Goal: Task Accomplishment & Management: Complete application form

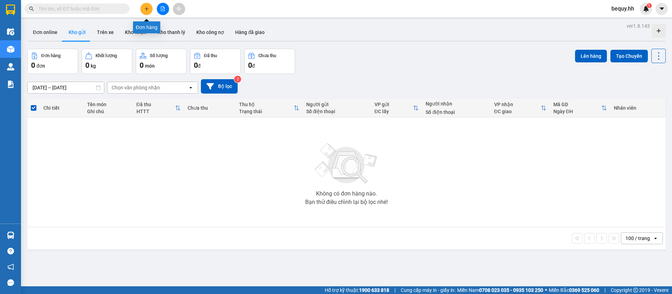
click at [142, 9] on button at bounding box center [146, 9] width 12 height 12
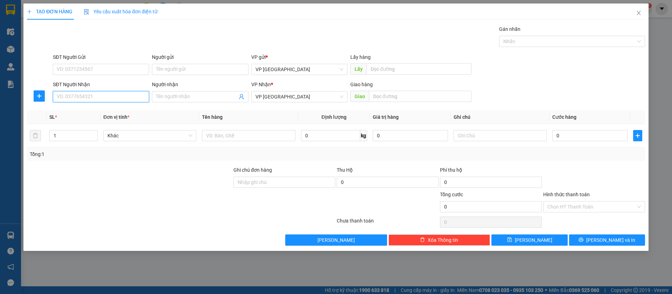
click at [126, 93] on input "SĐT Người Nhận" at bounding box center [101, 96] width 96 height 11
click at [124, 93] on input "0977982283" at bounding box center [101, 96] width 96 height 11
type input "0"
click at [129, 105] on div "0967292939 - [PERSON_NAME]" at bounding box center [101, 110] width 96 height 11
type input "0967292939"
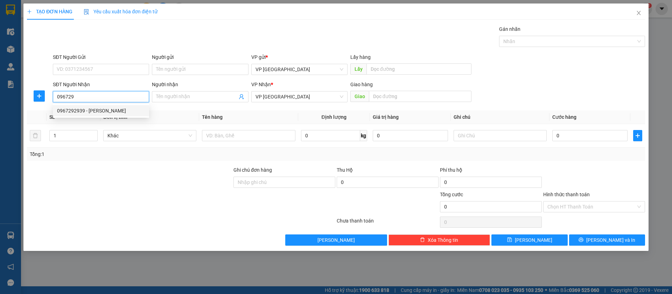
type input "[PERSON_NAME]"
type input "trung hau [PERSON_NAME]"
type input "50.000"
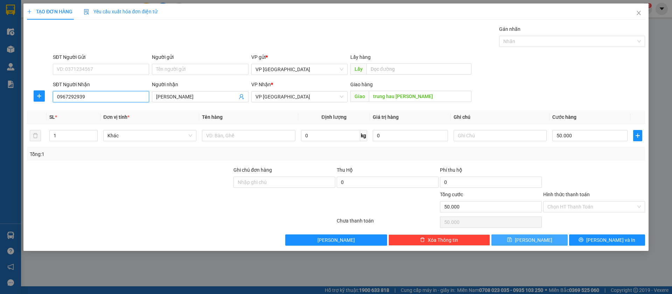
type input "0967292939"
click at [556, 239] on button "[PERSON_NAME]" at bounding box center [529, 239] width 76 height 11
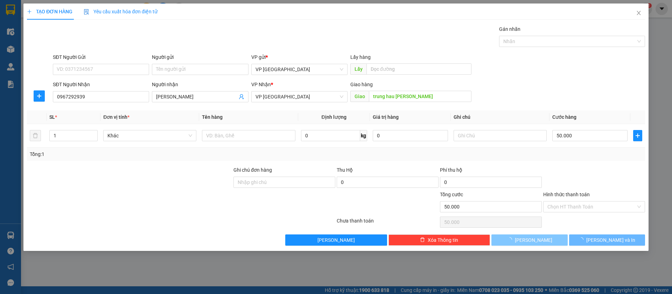
type input "0"
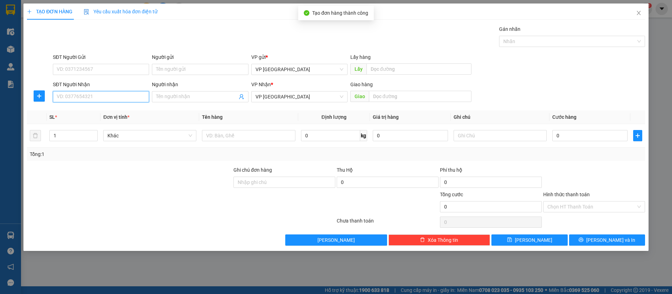
click at [106, 92] on input "SĐT Người Nhận" at bounding box center [101, 96] width 96 height 11
click at [114, 109] on div "0968414897 - TÂM" at bounding box center [101, 111] width 88 height 8
type input "0968414897"
type input "TÂM"
type input "TAM CÁ loc thái"
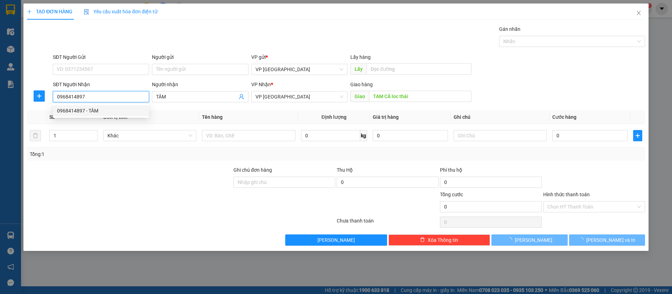
type input "100.000"
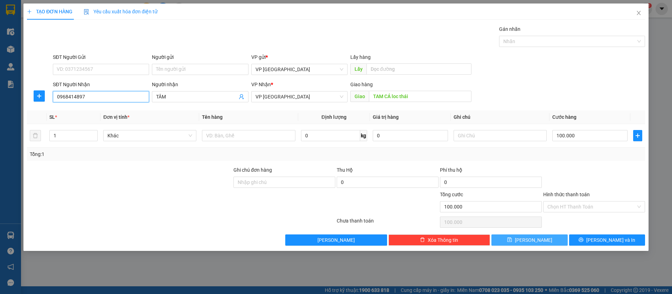
type input "0968414897"
click at [560, 240] on button "[PERSON_NAME]" at bounding box center [529, 239] width 76 height 11
type input "0"
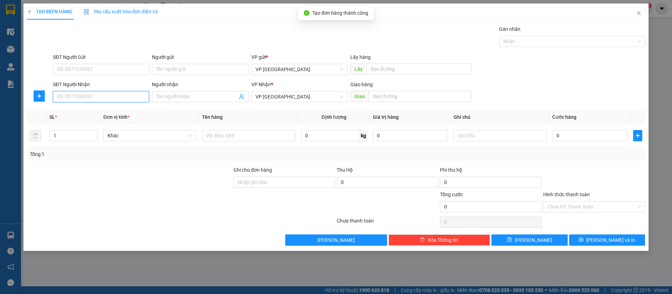
click at [82, 97] on input "SĐT Người Nhận" at bounding box center [101, 96] width 96 height 11
click at [103, 110] on div "0793200488 - [PERSON_NAME]" at bounding box center [101, 111] width 88 height 8
type input "0793200488"
type input "[PERSON_NAME]"
type input "Bến Cát Điện Máy Thiên Hoà"
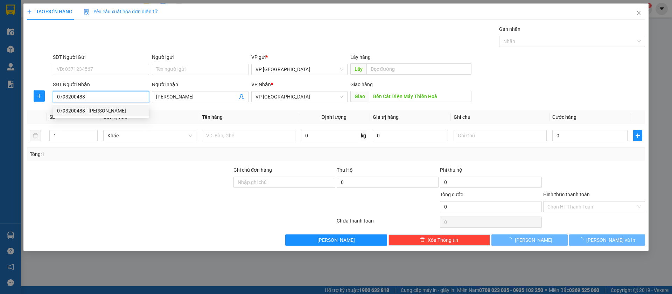
type input "50.000"
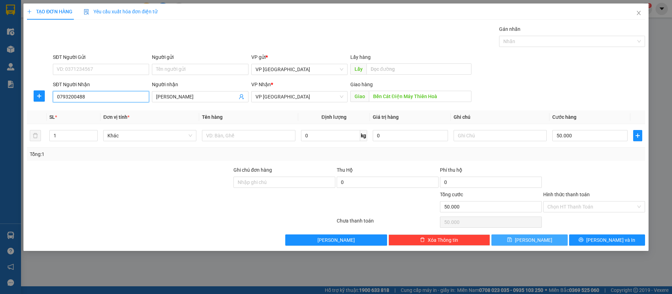
type input "0793200488"
click at [537, 243] on span "[PERSON_NAME]" at bounding box center [533, 240] width 37 height 8
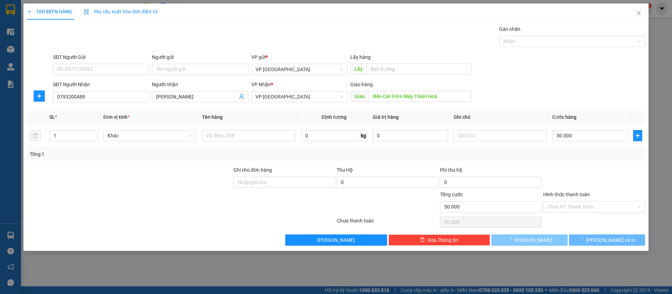
type input "0"
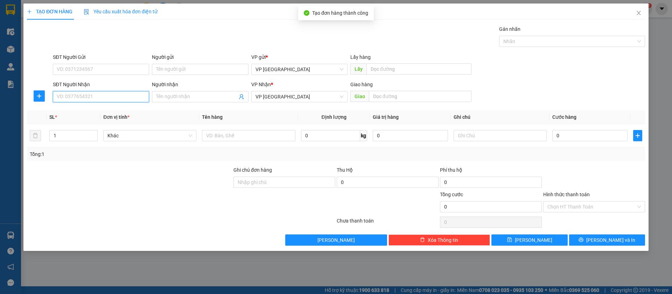
click at [120, 99] on input "SĐT Người Nhận" at bounding box center [101, 96] width 96 height 11
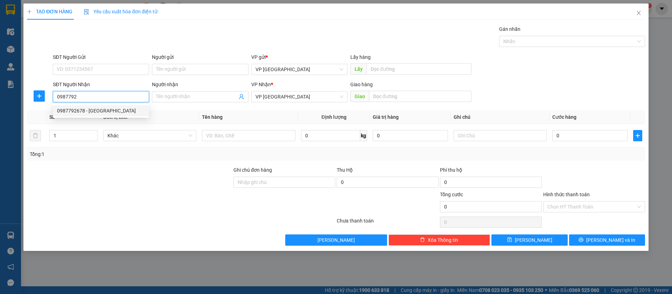
click at [124, 110] on div "0987792678 - [GEOGRAPHIC_DATA]" at bounding box center [101, 111] width 88 height 8
type input "0987792678"
type input "[PERSON_NAME]"
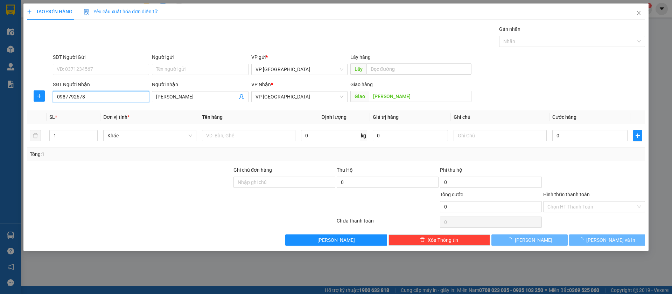
type input "50.000"
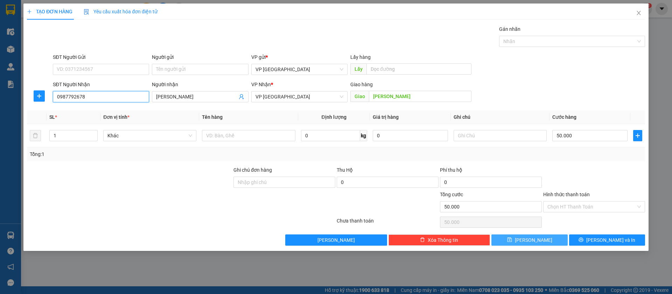
type input "0987792678"
click at [552, 237] on button "[PERSON_NAME]" at bounding box center [529, 239] width 76 height 11
type input "0"
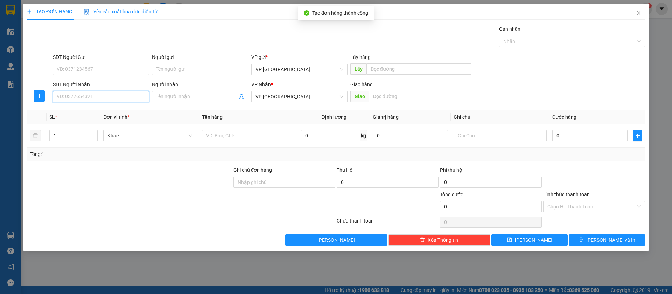
click at [119, 92] on input "SĐT Người Nhận" at bounding box center [101, 96] width 96 height 11
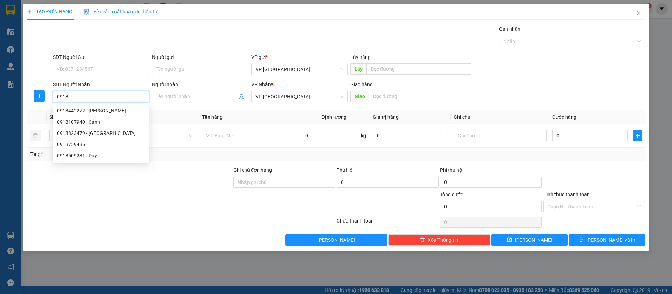
click at [119, 92] on input "0918" at bounding box center [101, 96] width 96 height 11
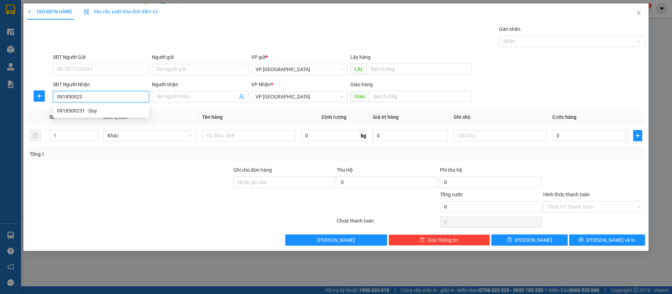
type input "0918509231"
click at [123, 112] on div "0918509231 - Duy" at bounding box center [101, 111] width 88 height 8
type input "Duy"
type input "[GEOGRAPHIC_DATA]"
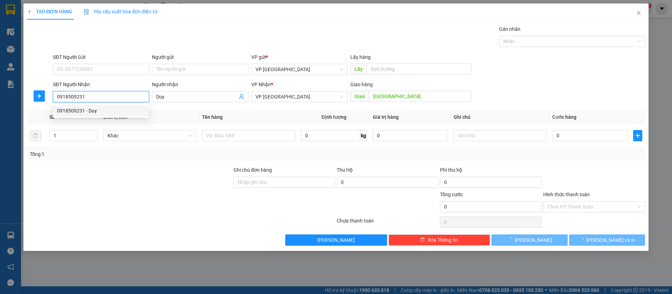
type input "240.000"
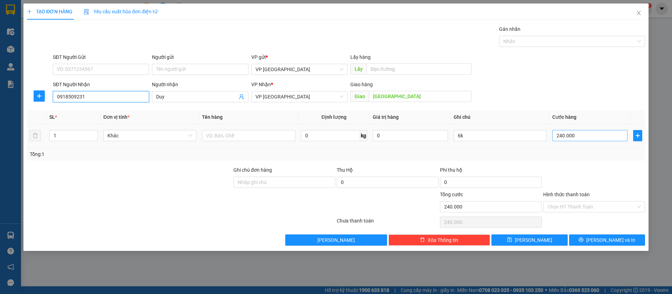
type input "0918509231"
click at [585, 134] on input "240.000" at bounding box center [589, 135] width 75 height 11
type input "5"
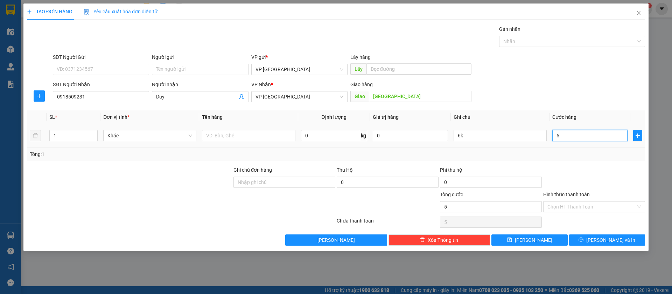
type input "50"
type input "500"
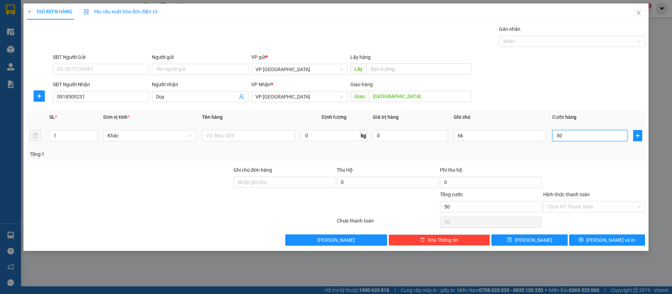
type input "500"
type input "5.000"
type input "50.000"
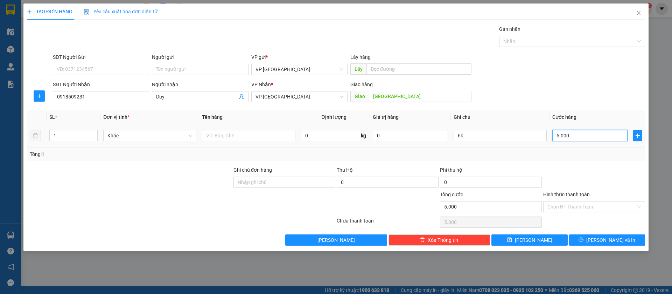
type input "50.000"
click at [516, 133] on input "6k" at bounding box center [500, 135] width 93 height 11
type input "6"
click at [536, 243] on span "[PERSON_NAME]" at bounding box center [533, 240] width 37 height 8
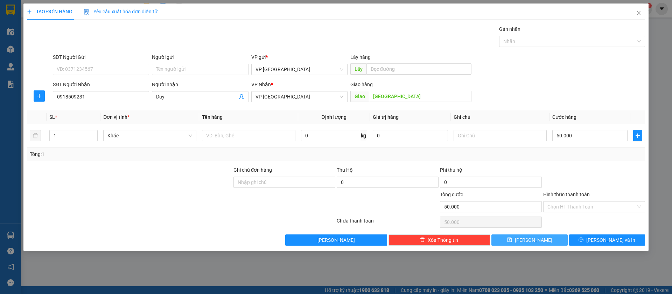
type input "0"
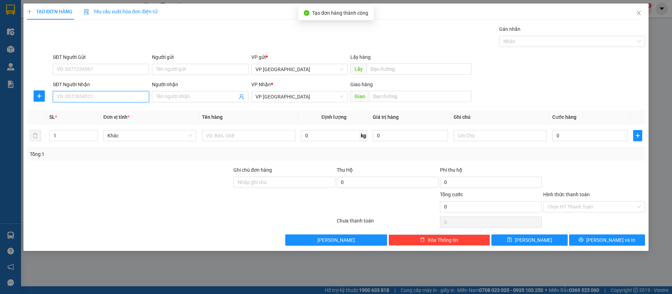
click at [132, 97] on input "SĐT Người Nhận" at bounding box center [101, 96] width 96 height 11
type input "0345833363"
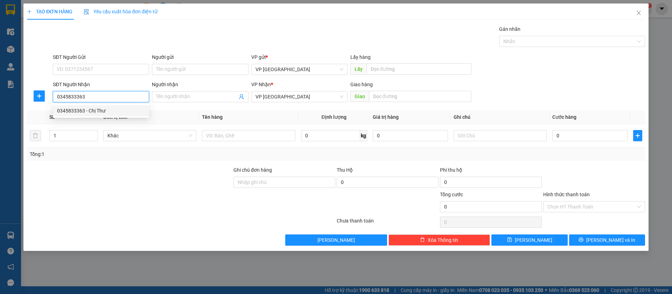
click at [130, 114] on div "0345833363 - Chị Thư" at bounding box center [101, 111] width 88 height 8
type input "Chị Thư"
type input "[GEOGRAPHIC_DATA]"
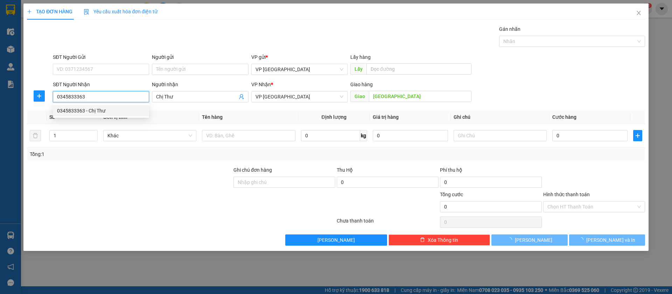
type input "60.000"
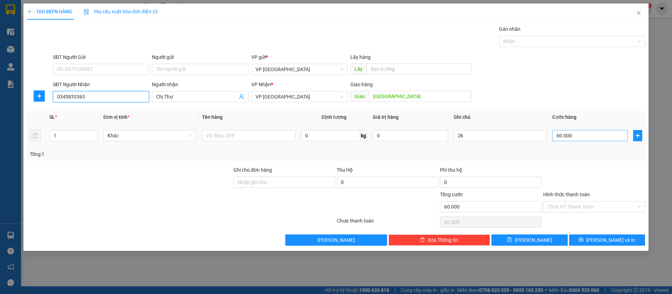
type input "0345833363"
click at [584, 133] on input "60.000" at bounding box center [589, 135] width 75 height 11
type input "3"
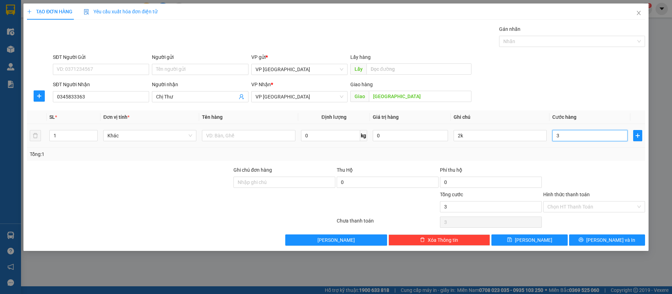
type input "30"
type input "300"
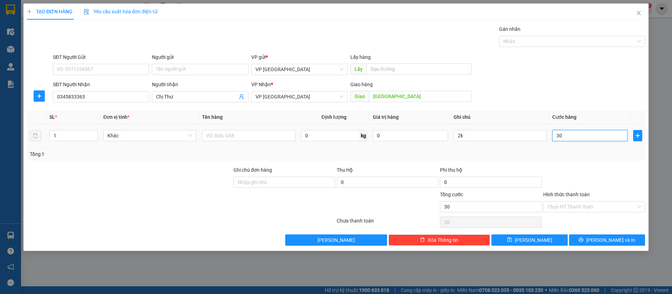
type input "300"
type input "3.000"
type input "30.000"
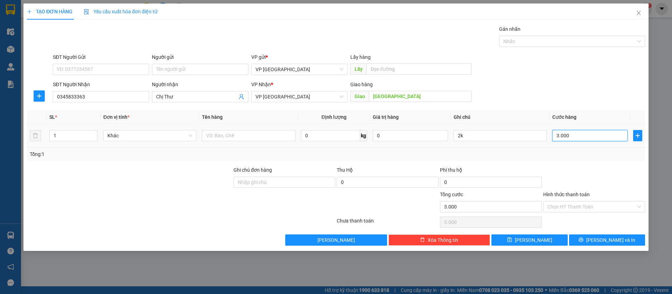
type input "30.000"
click at [533, 138] on input "2k" at bounding box center [500, 135] width 93 height 11
type input "2"
click at [548, 239] on button "[PERSON_NAME]" at bounding box center [529, 239] width 76 height 11
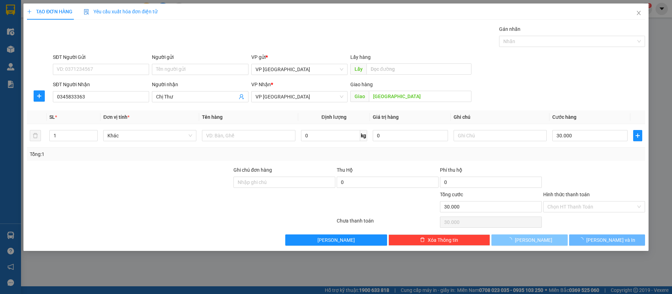
type input "0"
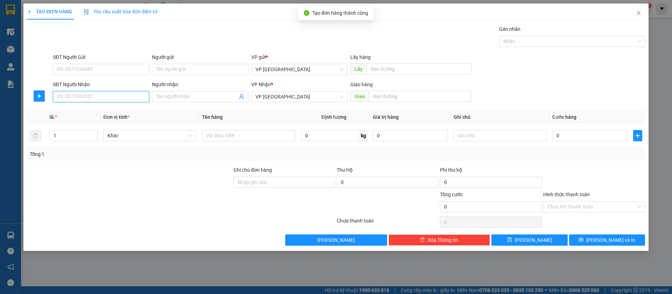
click at [120, 91] on input "SĐT Người Nhận" at bounding box center [101, 96] width 96 height 11
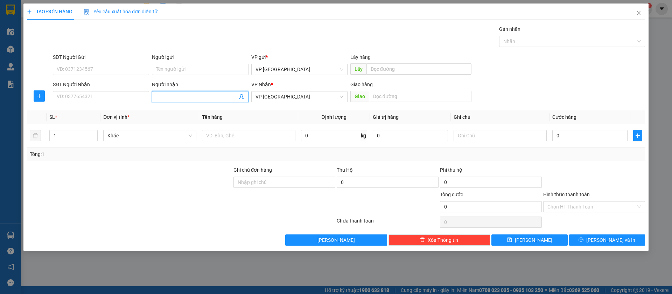
click at [164, 96] on input "Người nhận" at bounding box center [196, 97] width 81 height 8
type input "qin"
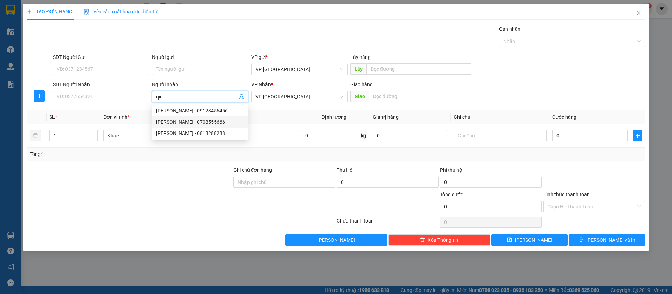
click at [199, 124] on div "[PERSON_NAME] - 0708555666" at bounding box center [200, 122] width 88 height 8
type input "0708555666"
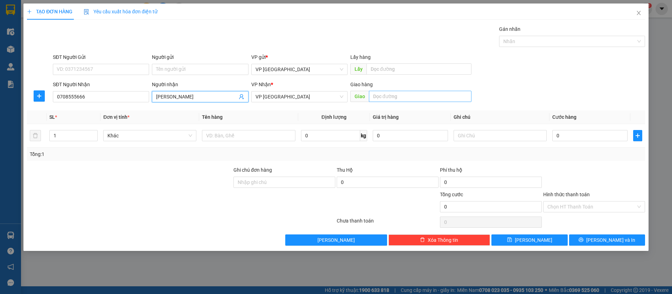
type input "[PERSON_NAME]"
click at [375, 97] on input "text" at bounding box center [420, 96] width 103 height 11
type input "[PERSON_NAME] binh long"
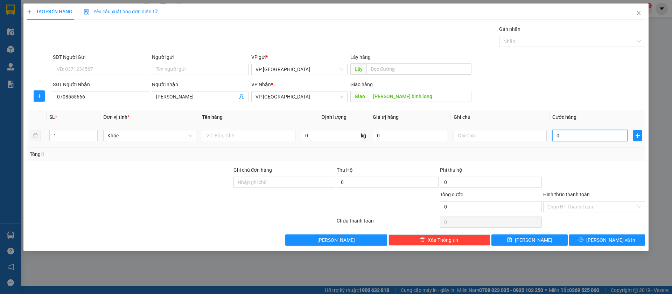
click at [589, 133] on input "0" at bounding box center [589, 135] width 75 height 11
type input "1"
type input "10"
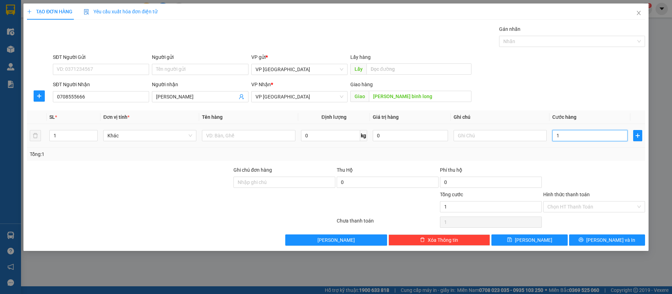
type input "10"
type input "100"
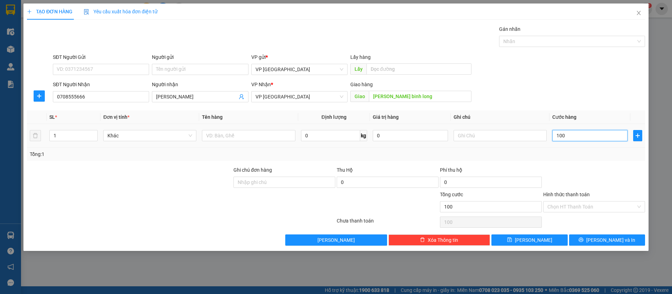
type input "1.000"
type input "10.000"
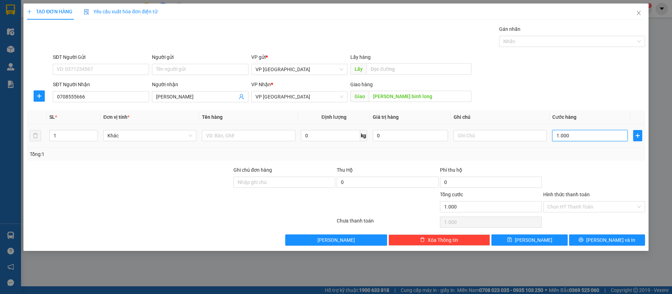
type input "10.000"
type input "100.000"
click at [544, 240] on button "[PERSON_NAME]" at bounding box center [529, 239] width 76 height 11
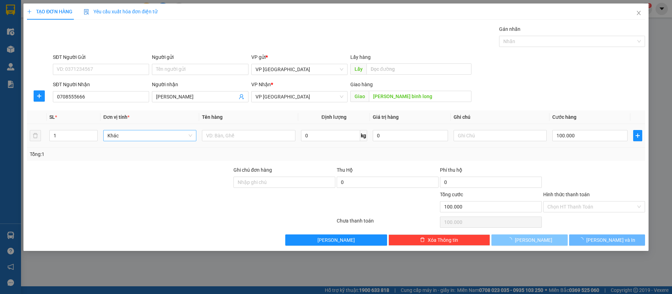
type input "0"
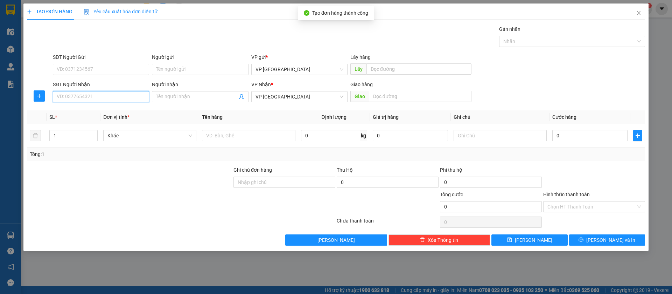
click at [129, 98] on input "SĐT Người Nhận" at bounding box center [101, 96] width 96 height 11
type input "0988010266"
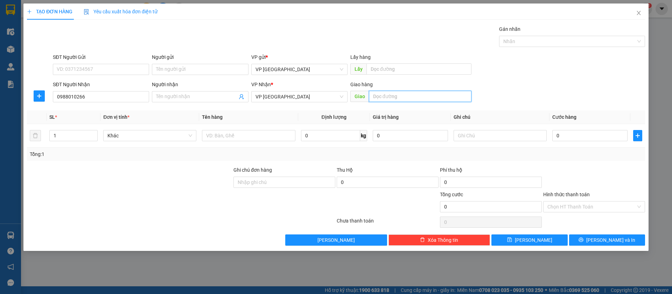
click at [418, 93] on input "text" at bounding box center [420, 96] width 103 height 11
type input "cha la"
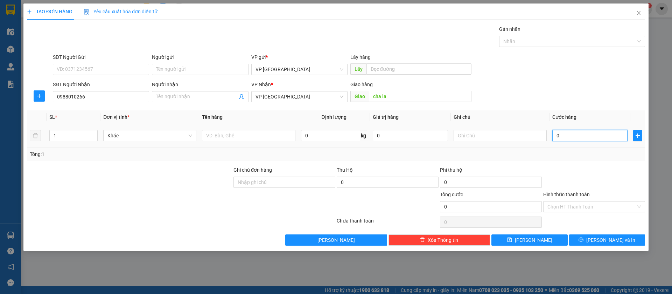
click at [607, 137] on input "0" at bounding box center [589, 135] width 75 height 11
type input "5"
type input "50"
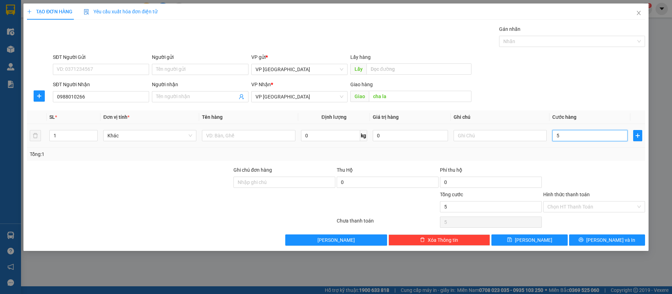
type input "50"
type input "500"
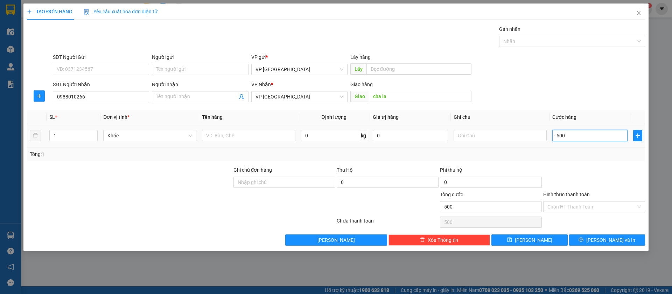
type input "5.000"
type input "50.000"
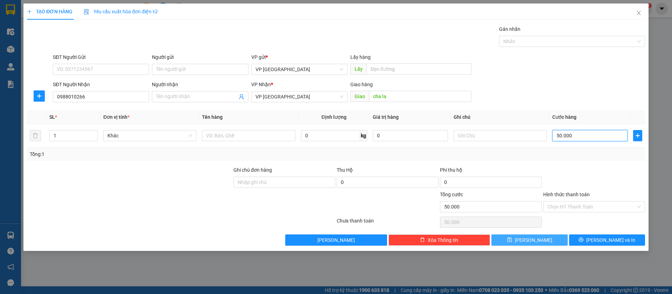
type input "50.000"
click at [558, 242] on button "[PERSON_NAME]" at bounding box center [529, 239] width 76 height 11
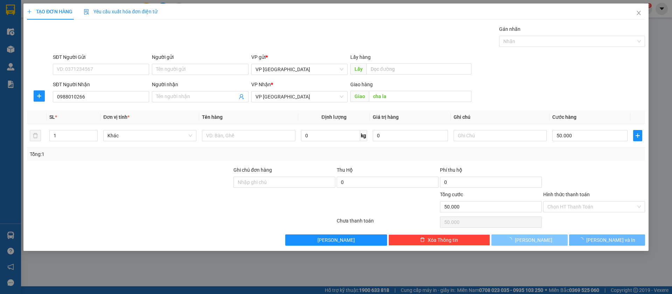
type input "0"
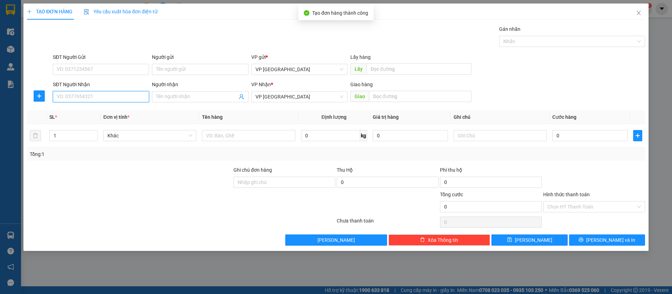
click at [95, 93] on input "SĐT Người Nhận" at bounding box center [101, 96] width 96 height 11
click at [100, 110] on div "0988345127" at bounding box center [101, 111] width 88 height 8
type input "0988345127"
type input "[PERSON_NAME]"
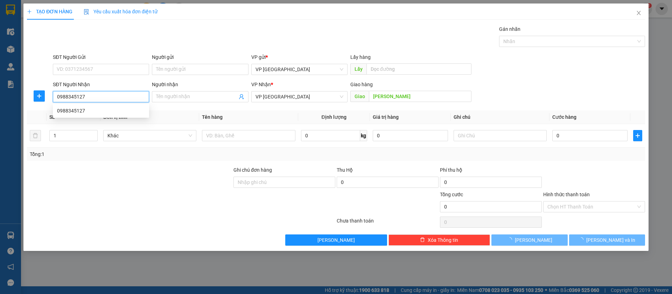
type input "50.000"
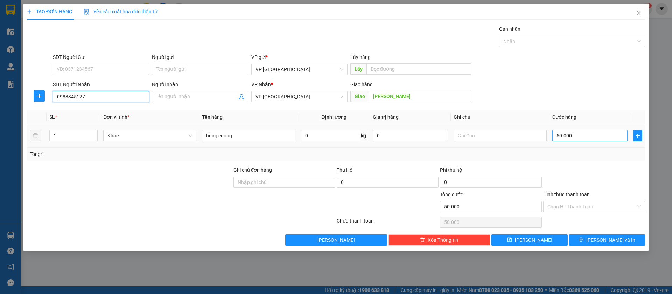
type input "0988345127"
click at [588, 134] on input "50.000" at bounding box center [589, 135] width 75 height 11
type input "4"
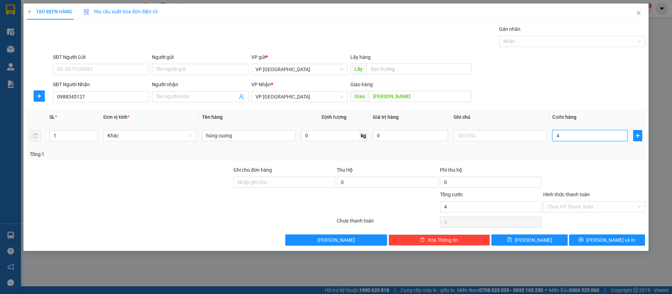
type input "40"
type input "400"
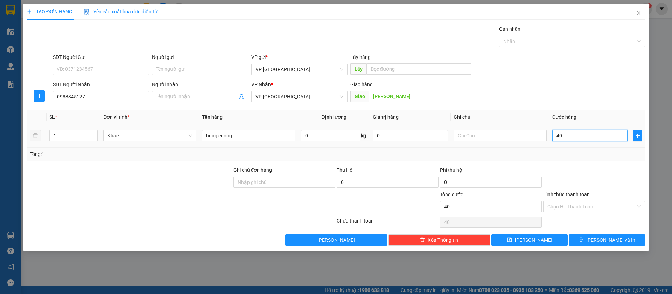
type input "400"
type input "4.000"
type input "40.000"
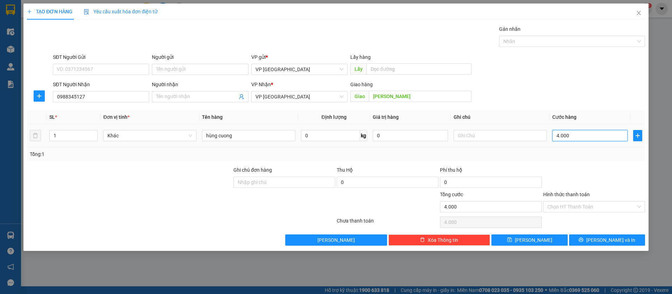
type input "40.000"
click at [548, 244] on button "[PERSON_NAME]" at bounding box center [529, 239] width 76 height 11
type input "0"
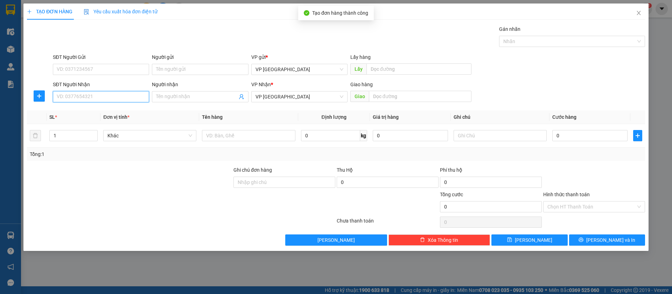
click at [108, 95] on input "SĐT Người Nhận" at bounding box center [101, 96] width 96 height 11
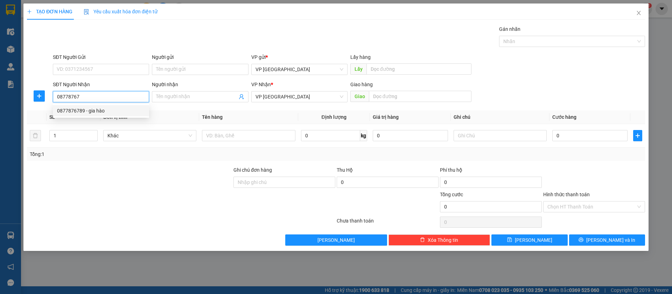
click at [124, 110] on div "0877876789 - gia hào" at bounding box center [101, 111] width 88 height 8
type input "0877876789"
type input "gia hào"
type input "[PERSON_NAME]"
type input "40.000"
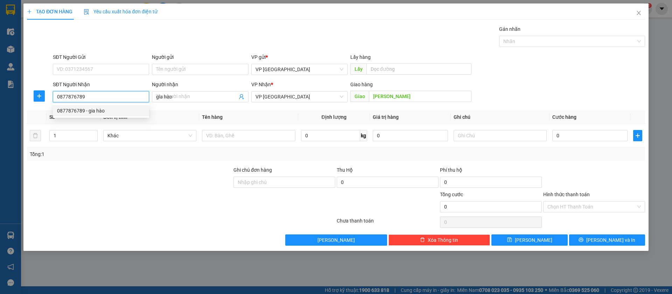
type input "40.000"
type input "0877876789"
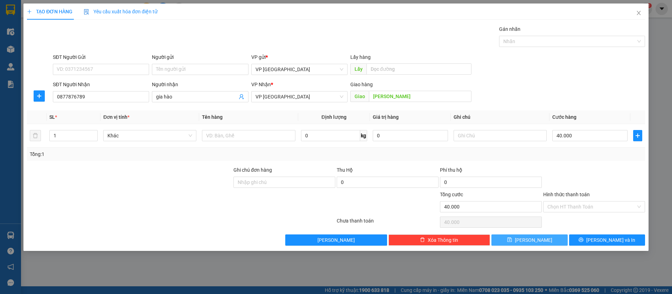
click at [557, 237] on button "[PERSON_NAME]" at bounding box center [529, 239] width 76 height 11
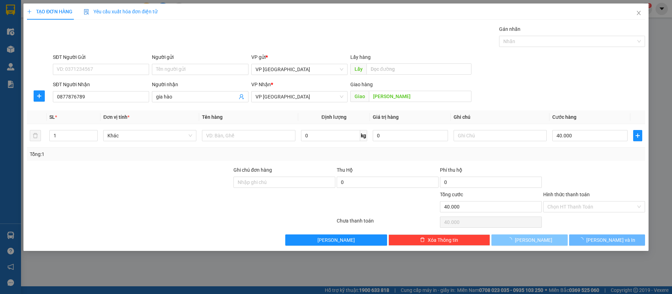
type input "0"
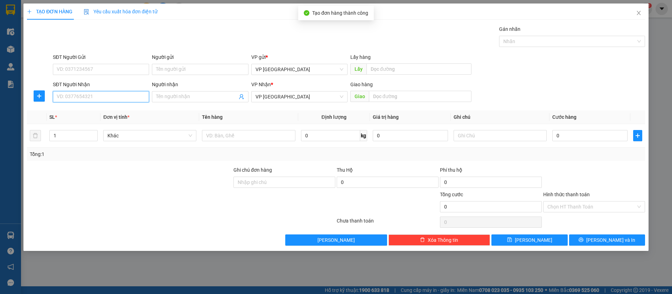
click at [106, 95] on input "SĐT Người Nhận" at bounding box center [101, 96] width 96 height 11
type input "0967111218"
click at [116, 110] on div "0967111218" at bounding box center [101, 111] width 88 height 8
type input "Mĩ phước"
type input "50.000"
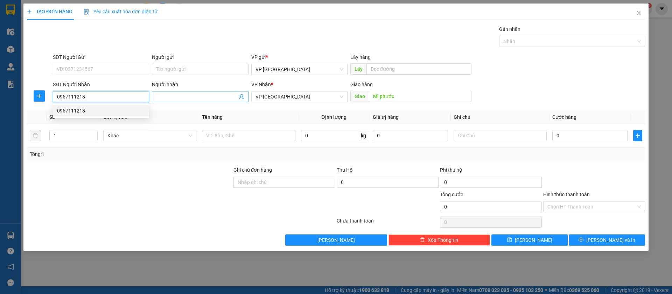
type input "50.000"
type input "0967111218"
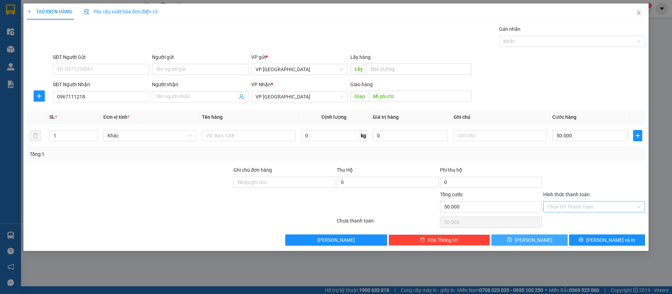
drag, startPoint x: 560, startPoint y: 237, endPoint x: 563, endPoint y: 207, distance: 30.2
click at [560, 237] on button "[PERSON_NAME]" at bounding box center [529, 239] width 76 height 11
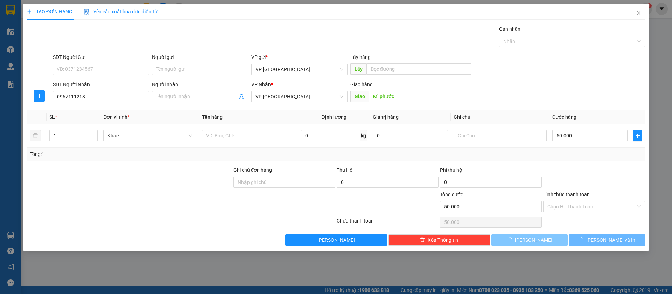
type input "0"
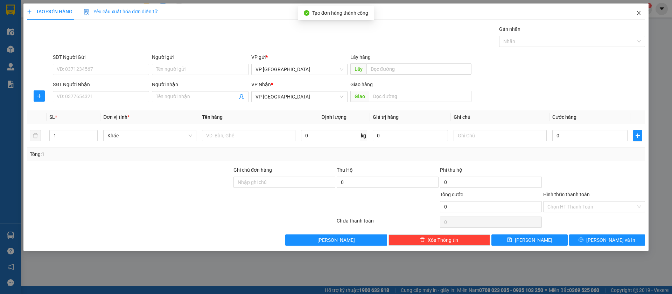
click at [638, 8] on span "Close" at bounding box center [639, 14] width 20 height 20
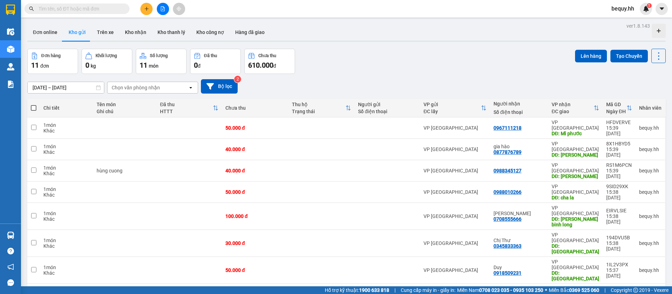
click at [32, 108] on span at bounding box center [34, 108] width 6 height 6
click at [34, 104] on input "checkbox" at bounding box center [34, 104] width 0 height 0
checkbox input "true"
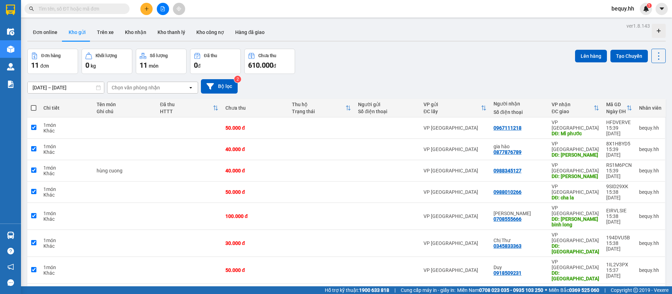
checkbox input "true"
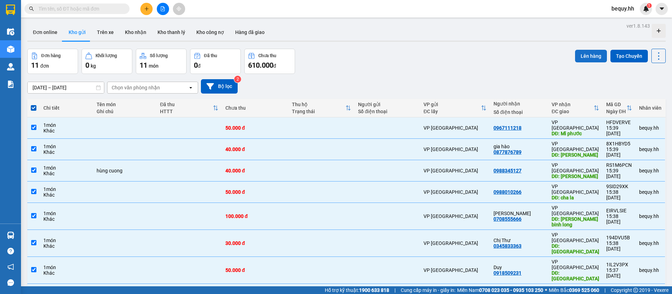
click at [593, 55] on button "Lên hàng" at bounding box center [591, 56] width 32 height 13
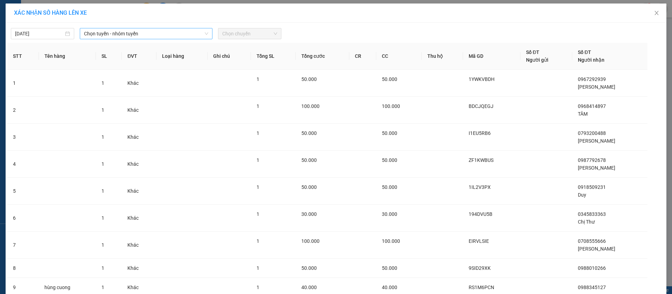
click at [187, 34] on span "Chọn tuyến - nhóm tuyến" at bounding box center [146, 33] width 124 height 11
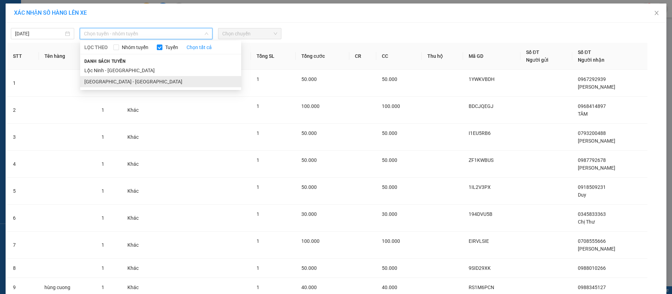
click at [114, 80] on li "[GEOGRAPHIC_DATA] - [GEOGRAPHIC_DATA]" at bounding box center [160, 81] width 161 height 11
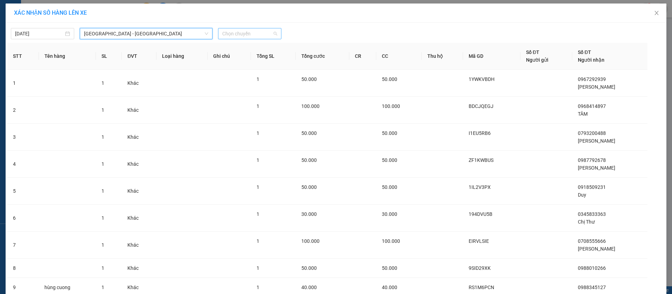
click at [257, 34] on span "Chọn chuyến" at bounding box center [249, 33] width 55 height 11
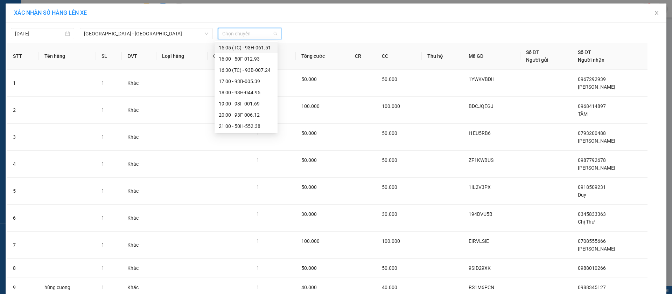
scroll to position [82, 0]
click at [258, 86] on div "15:00 - 93F-000.47" at bounding box center [246, 89] width 55 height 8
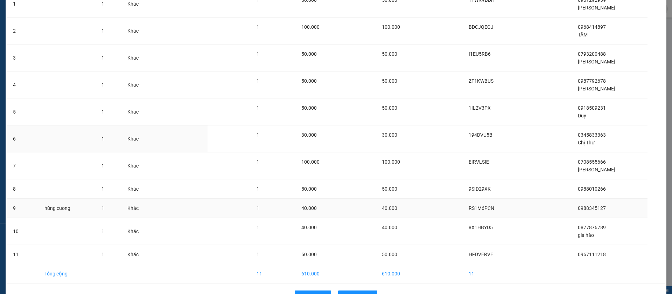
scroll to position [105, 0]
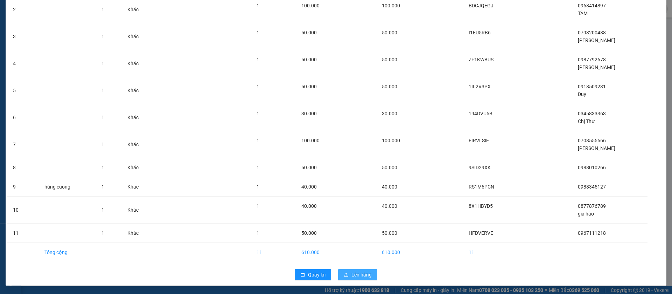
click at [360, 271] on span "Lên hàng" at bounding box center [361, 275] width 20 height 8
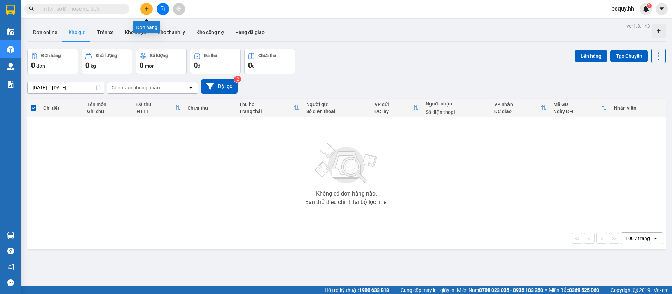
click at [149, 9] on button at bounding box center [146, 9] width 12 height 12
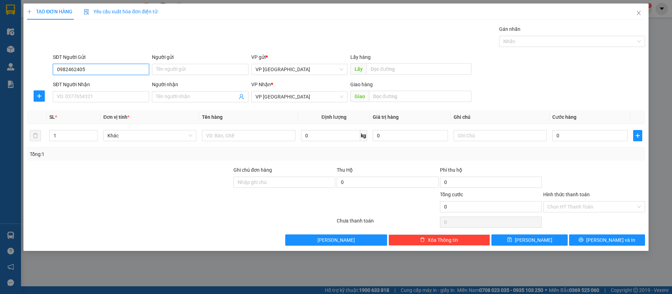
click at [138, 70] on input "0982462405" at bounding box center [101, 69] width 96 height 11
click at [128, 99] on input "SĐT Người Nhận" at bounding box center [101, 96] width 96 height 11
click at [124, 96] on input "0982462405" at bounding box center [101, 96] width 96 height 11
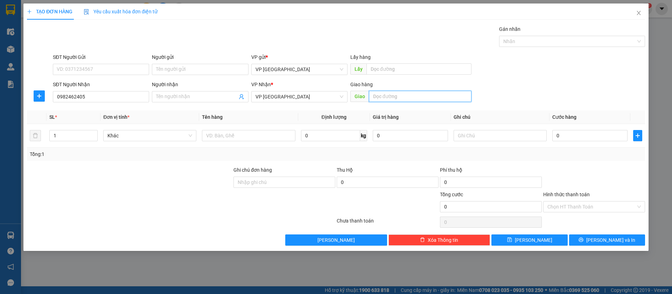
click at [409, 93] on input "text" at bounding box center [420, 96] width 103 height 11
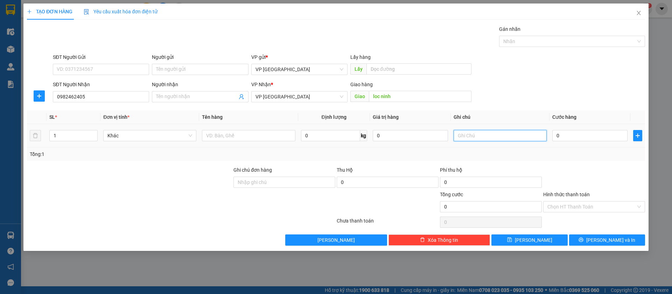
click at [473, 133] on input "text" at bounding box center [500, 135] width 93 height 11
click at [583, 134] on input "0" at bounding box center [589, 135] width 75 height 11
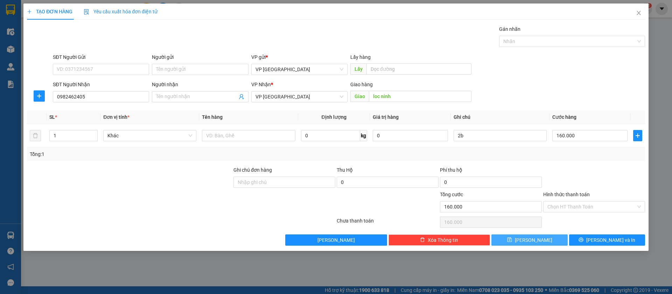
click at [550, 238] on button "[PERSON_NAME]" at bounding box center [529, 239] width 76 height 11
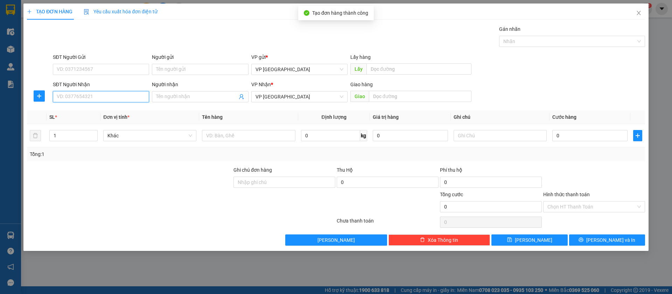
click at [113, 96] on input "SĐT Người Nhận" at bounding box center [101, 96] width 96 height 11
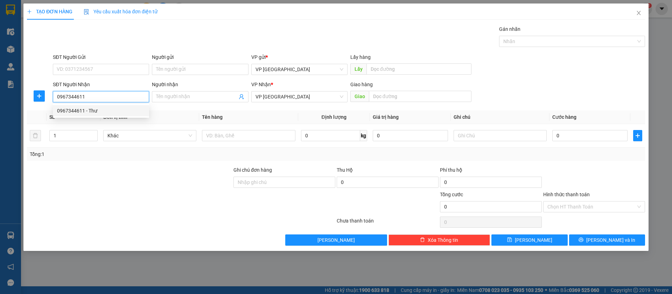
click at [127, 110] on div "0967344611 - Thư" at bounding box center [101, 111] width 88 height 8
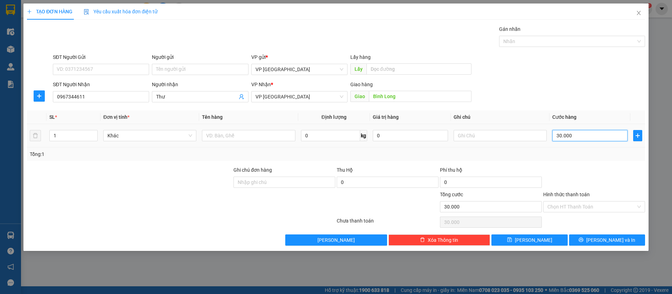
click at [575, 134] on input "30.000" at bounding box center [589, 135] width 75 height 11
click at [548, 239] on button "[PERSON_NAME]" at bounding box center [529, 239] width 76 height 11
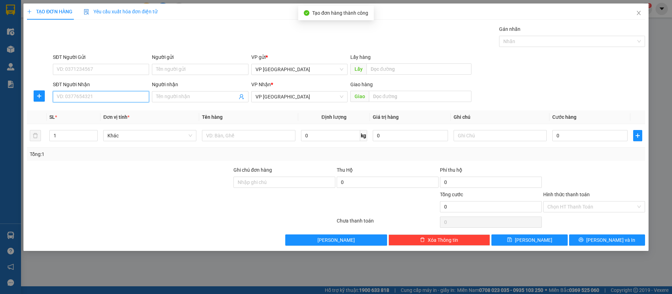
click at [134, 96] on input "SĐT Người Nhận" at bounding box center [101, 96] width 96 height 11
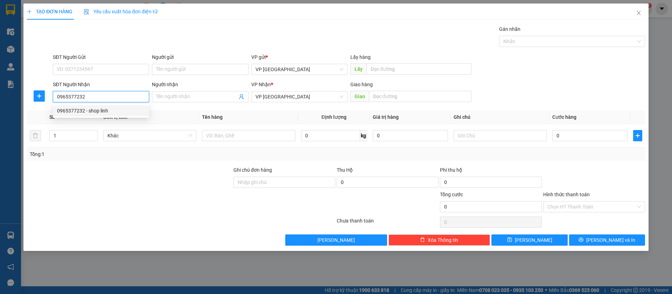
click at [128, 112] on div "0965377232 - shop linh" at bounding box center [101, 111] width 88 height 8
click at [310, 96] on span "VP [GEOGRAPHIC_DATA]" at bounding box center [300, 96] width 88 height 11
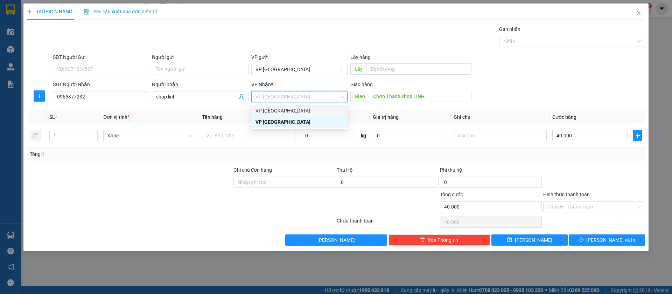
click at [296, 110] on div "VP [GEOGRAPHIC_DATA]" at bounding box center [300, 111] width 88 height 8
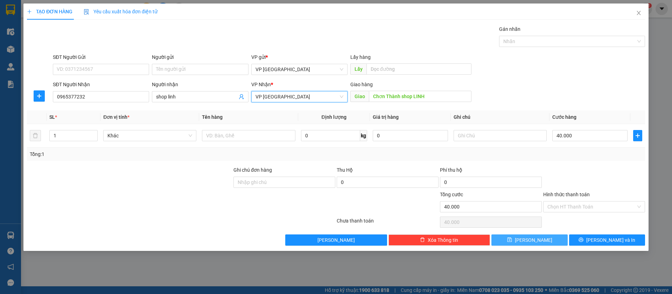
click at [547, 238] on button "[PERSON_NAME]" at bounding box center [529, 239] width 76 height 11
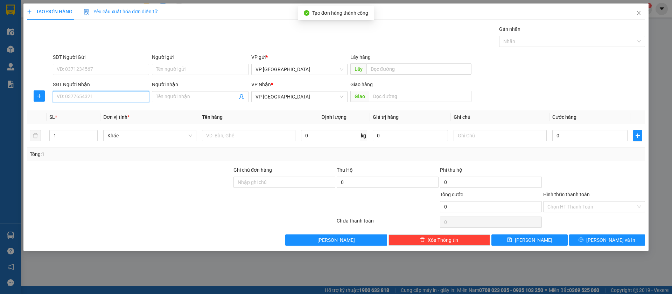
click at [132, 96] on input "SĐT Người Nhận" at bounding box center [101, 96] width 96 height 11
click at [132, 96] on input "0334823981" at bounding box center [101, 96] width 96 height 11
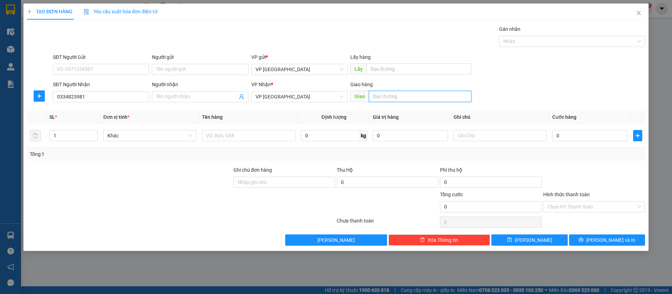
click at [420, 94] on input "text" at bounding box center [420, 96] width 103 height 11
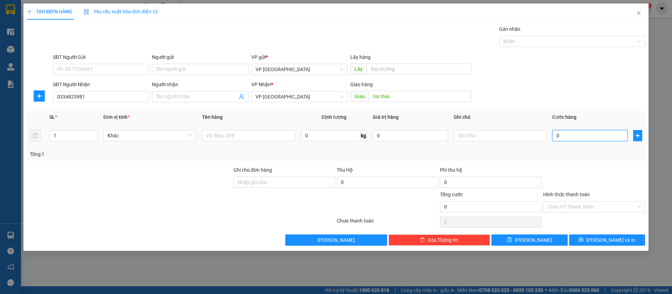
click at [564, 137] on input "0" at bounding box center [589, 135] width 75 height 11
click at [557, 240] on button "[PERSON_NAME]" at bounding box center [529, 239] width 76 height 11
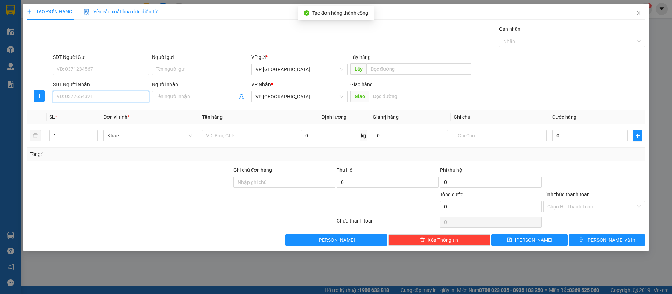
click at [126, 93] on input "SĐT Người Nhận" at bounding box center [101, 96] width 96 height 11
click at [119, 110] on div "0352807718" at bounding box center [101, 111] width 88 height 8
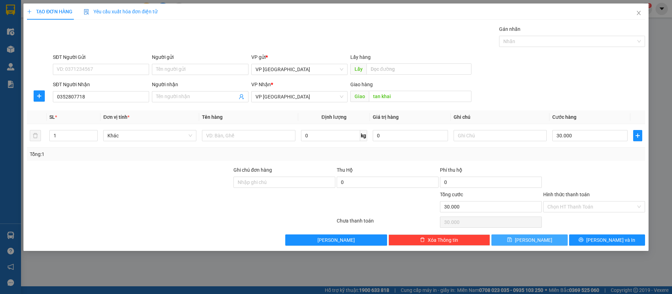
click at [551, 241] on button "[PERSON_NAME]" at bounding box center [529, 239] width 76 height 11
click at [141, 96] on input "SĐT Người Nhận" at bounding box center [101, 96] width 96 height 11
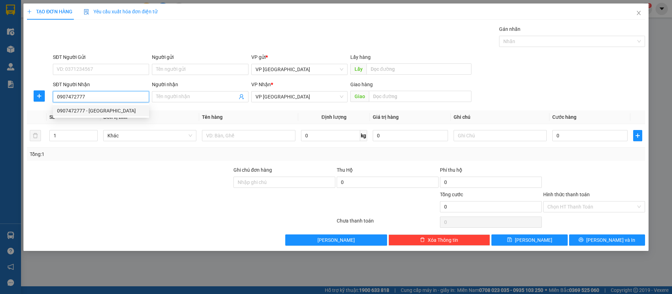
click at [132, 108] on div "0907472777 - [GEOGRAPHIC_DATA]" at bounding box center [101, 111] width 88 height 8
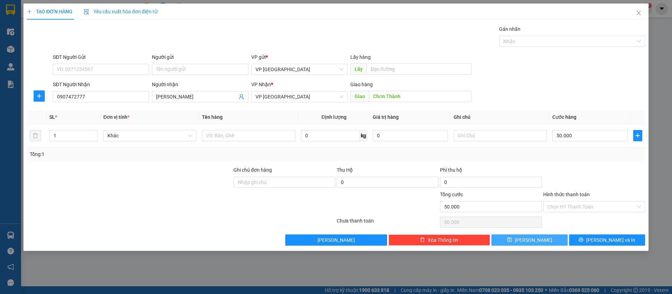
click at [550, 240] on button "[PERSON_NAME]" at bounding box center [529, 239] width 76 height 11
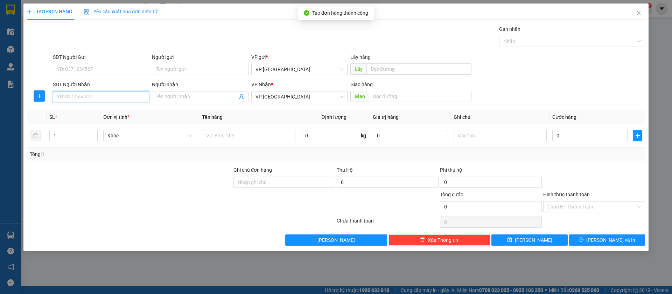
click at [139, 96] on input "SĐT Người Nhận" at bounding box center [101, 96] width 96 height 11
click at [135, 96] on input "SĐT Người Nhận" at bounding box center [101, 96] width 96 height 11
click at [126, 96] on input "SĐT Người Nhận" at bounding box center [101, 96] width 96 height 11
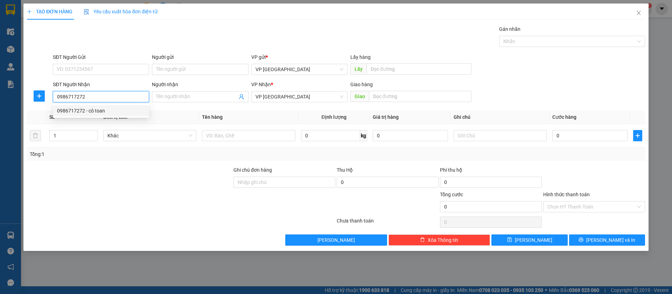
click at [127, 109] on div "0986717272 - cô toan" at bounding box center [101, 111] width 88 height 8
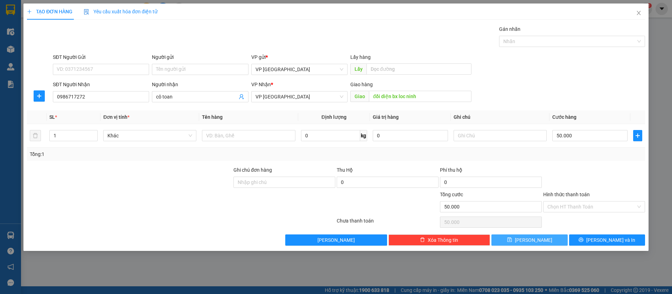
click at [553, 238] on button "[PERSON_NAME]" at bounding box center [529, 239] width 76 height 11
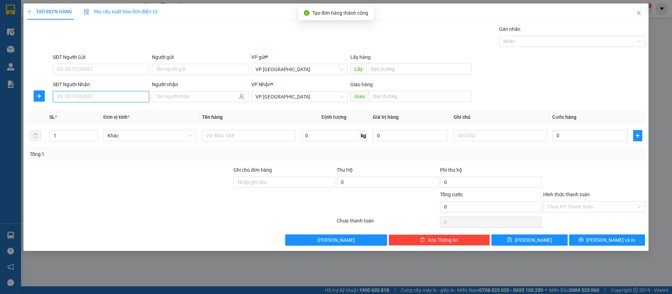
click at [123, 97] on input "SĐT Người Nhận" at bounding box center [101, 96] width 96 height 11
click at [123, 109] on div "0985775594" at bounding box center [101, 111] width 88 height 8
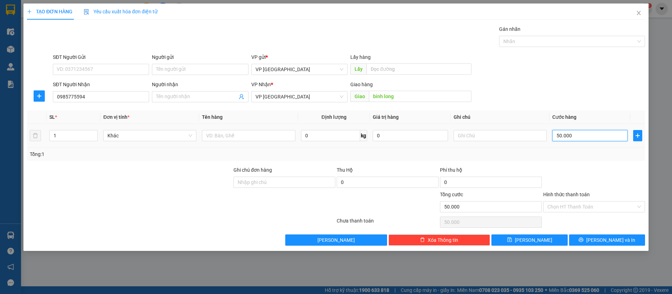
click at [592, 133] on input "50.000" at bounding box center [589, 135] width 75 height 11
click at [630, 203] on input "Hình thức thanh toán" at bounding box center [591, 206] width 89 height 11
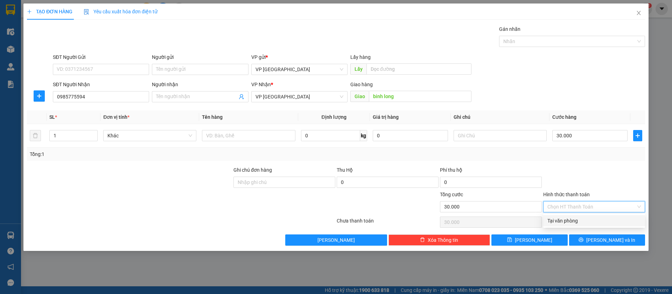
click at [584, 222] on div "Tại văn phòng" at bounding box center [593, 221] width 93 height 8
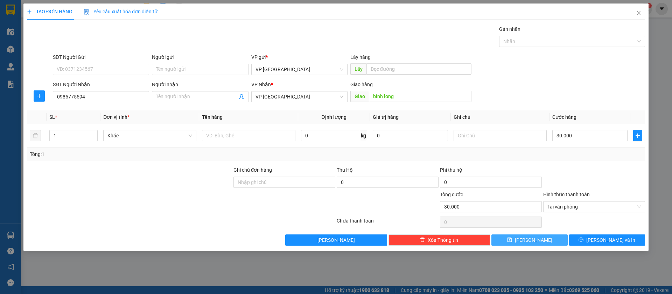
click at [538, 239] on button "[PERSON_NAME]" at bounding box center [529, 239] width 76 height 11
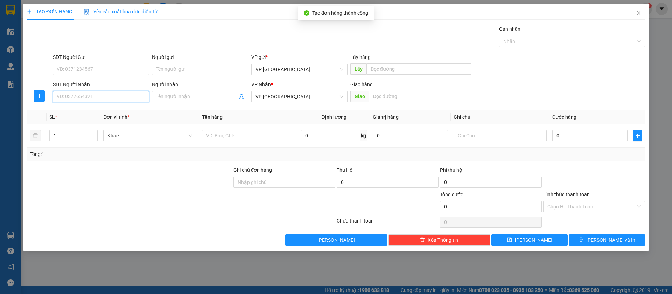
click at [125, 98] on input "SĐT Người Nhận" at bounding box center [101, 96] width 96 height 11
click at [125, 108] on div "0933788114 - a dạo" at bounding box center [101, 111] width 88 height 8
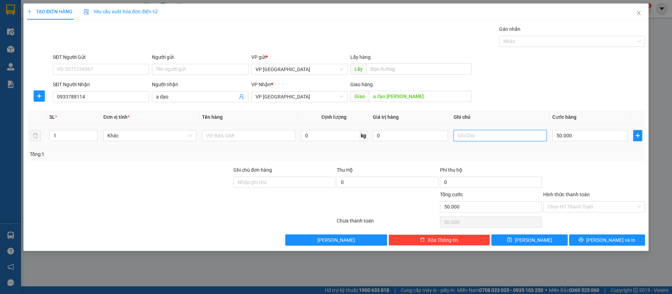
click at [491, 134] on input "text" at bounding box center [500, 135] width 93 height 11
click at [566, 136] on input "50.000" at bounding box center [589, 135] width 75 height 11
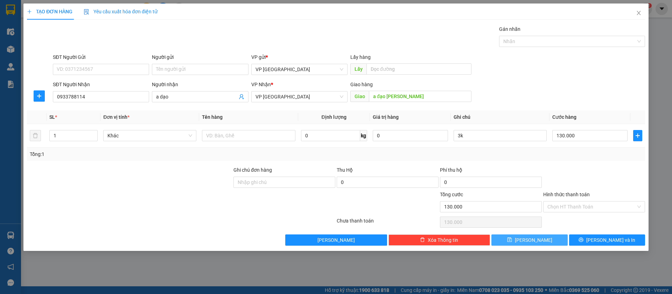
click at [542, 236] on button "[PERSON_NAME]" at bounding box center [529, 239] width 76 height 11
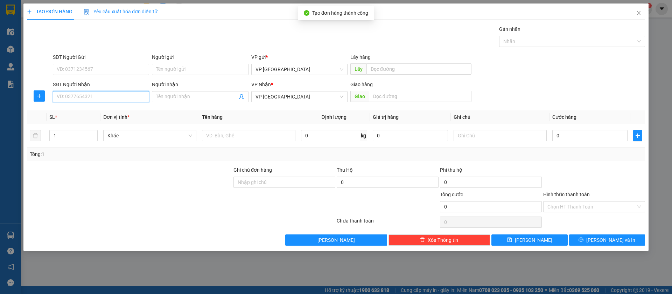
click at [130, 98] on input "SĐT Người Nhận" at bounding box center [101, 96] width 96 height 11
click at [169, 97] on input "Người nhận" at bounding box center [196, 97] width 81 height 8
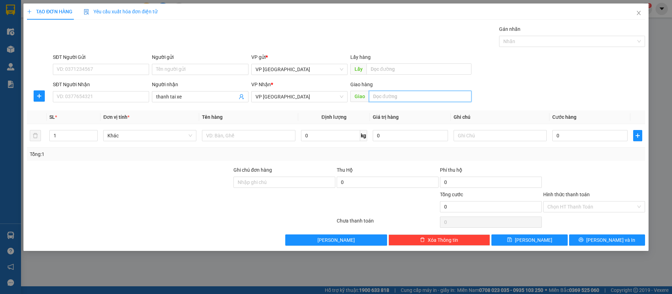
click at [390, 93] on input "text" at bounding box center [420, 96] width 103 height 11
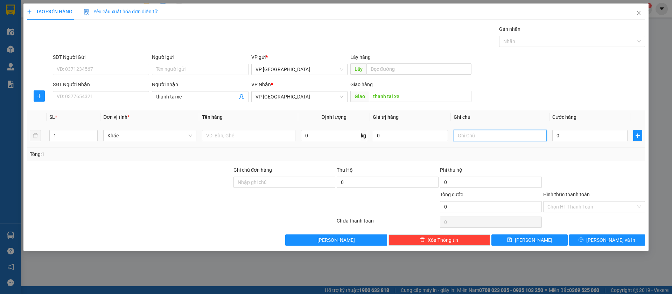
click at [489, 132] on input "text" at bounding box center [500, 135] width 93 height 11
click at [569, 137] on input "0" at bounding box center [589, 135] width 75 height 11
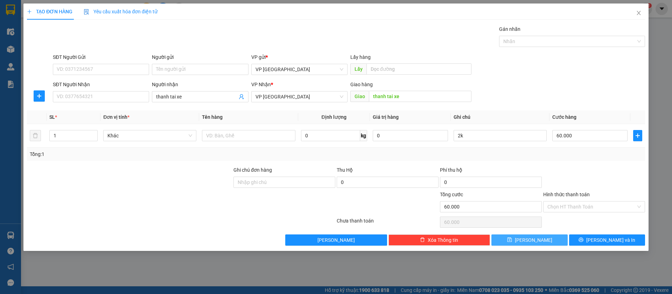
click at [544, 239] on button "[PERSON_NAME]" at bounding box center [529, 239] width 76 height 11
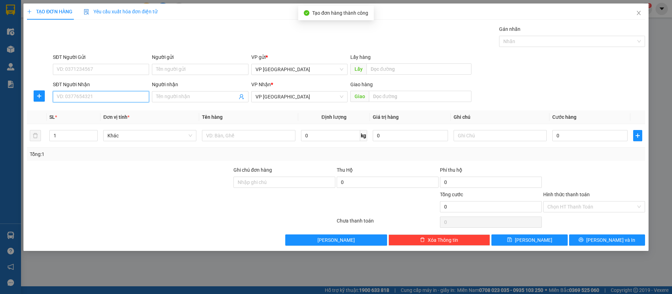
click at [107, 93] on input "SĐT Người Nhận" at bounding box center [101, 96] width 96 height 11
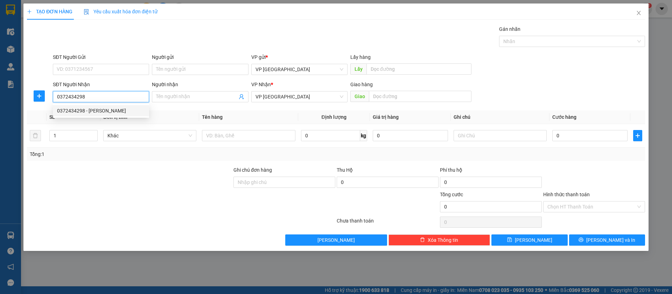
click at [115, 111] on div "0372434298 - [PERSON_NAME]" at bounding box center [101, 111] width 88 height 8
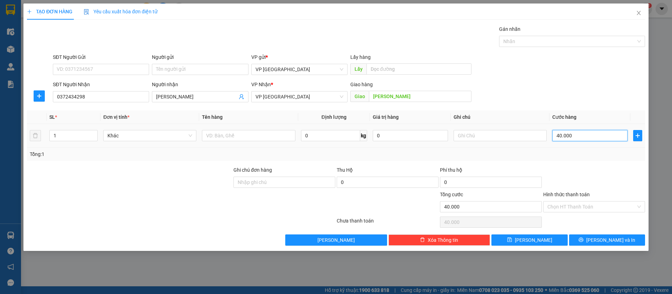
click at [585, 132] on input "40.000" at bounding box center [589, 135] width 75 height 11
drag, startPoint x: 542, startPoint y: 240, endPoint x: 274, endPoint y: 157, distance: 280.2
click at [543, 240] on button "[PERSON_NAME]" at bounding box center [529, 239] width 76 height 11
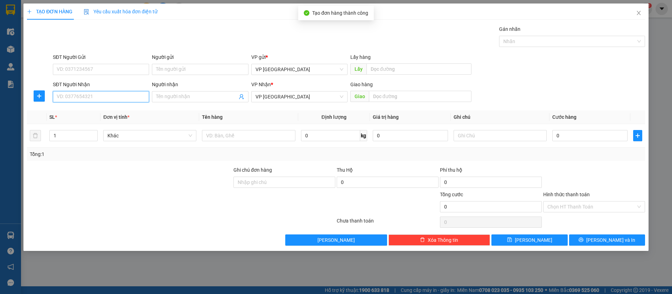
click at [119, 97] on input "SĐT Người Nhận" at bounding box center [101, 96] width 96 height 11
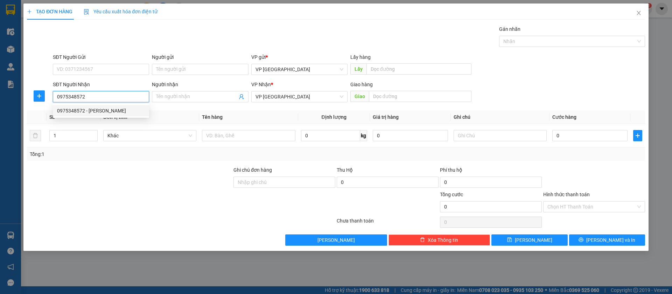
click at [93, 109] on div "0975348572 - [PERSON_NAME]" at bounding box center [101, 111] width 88 height 8
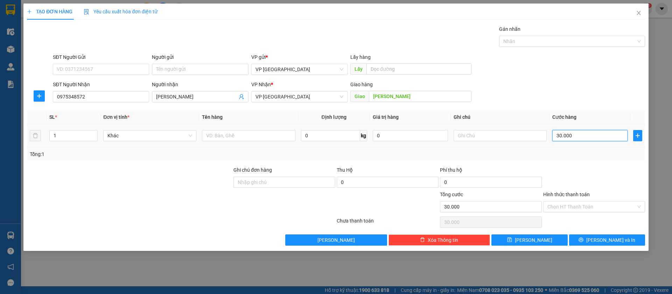
click at [596, 136] on input "30.000" at bounding box center [589, 135] width 75 height 11
click at [529, 236] on button "[PERSON_NAME]" at bounding box center [529, 239] width 76 height 11
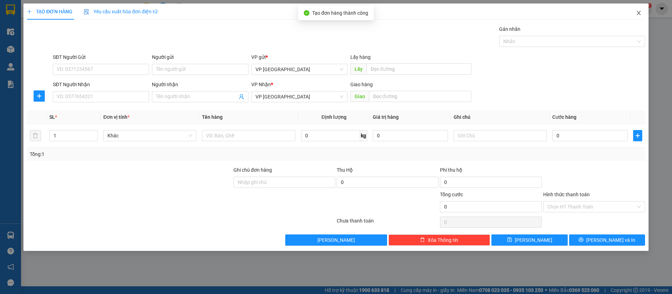
click at [635, 13] on span "Close" at bounding box center [639, 14] width 20 height 20
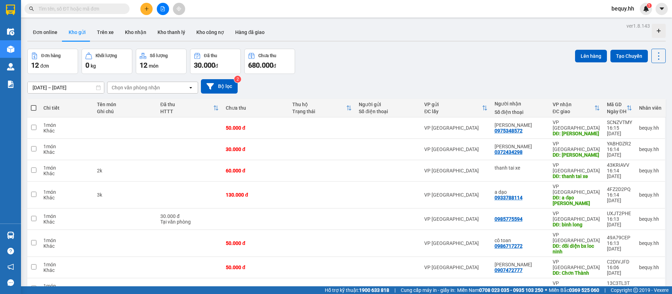
click at [34, 106] on span at bounding box center [34, 108] width 6 height 6
click at [34, 104] on input "checkbox" at bounding box center [34, 104] width 0 height 0
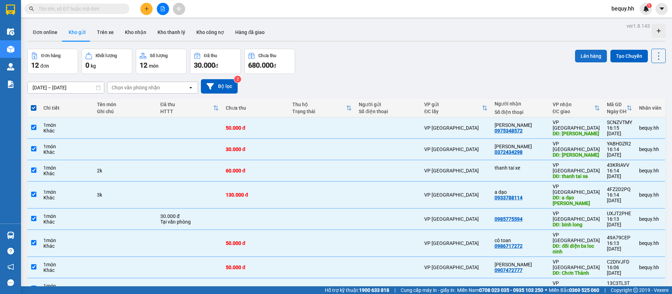
click at [590, 54] on button "Lên hàng" at bounding box center [591, 56] width 32 height 13
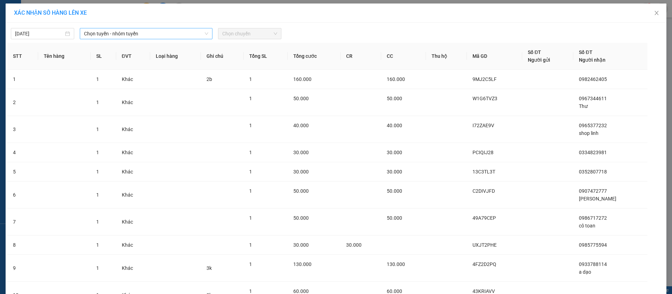
click at [186, 36] on span "Chọn tuyến - nhóm tuyến" at bounding box center [146, 33] width 124 height 11
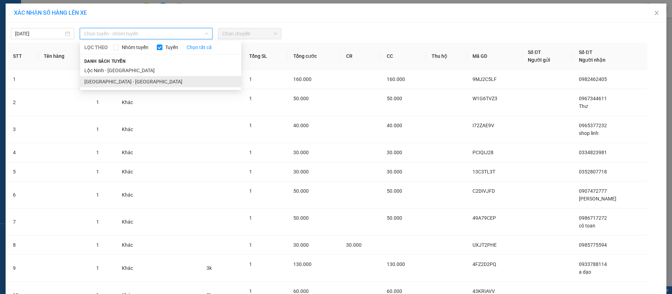
click at [145, 80] on li "[GEOGRAPHIC_DATA] - [GEOGRAPHIC_DATA]" at bounding box center [160, 81] width 161 height 11
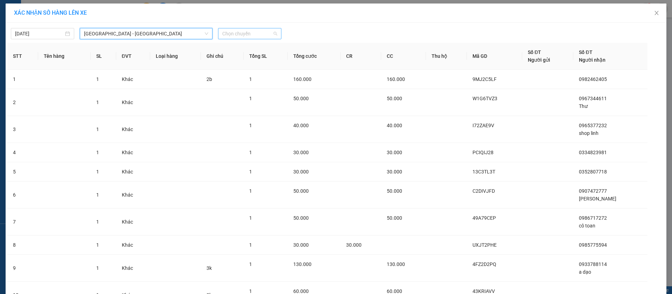
click at [241, 32] on span "Chọn chuyến" at bounding box center [249, 33] width 55 height 11
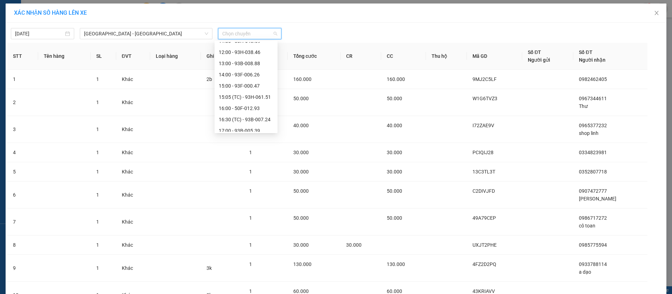
scroll to position [105, 0]
click at [247, 88] on div "16:00 - 50F-012.93" at bounding box center [246, 88] width 55 height 8
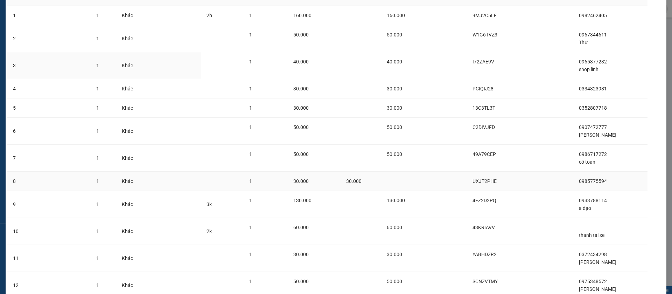
scroll to position [124, 0]
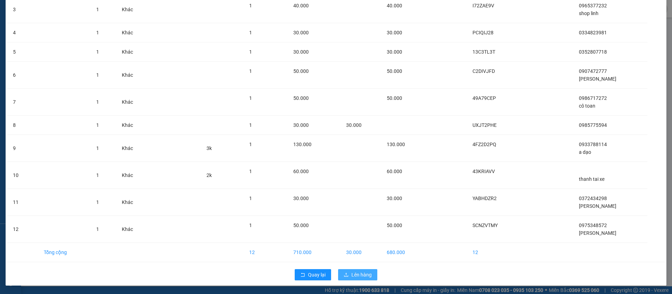
click at [365, 274] on span "Lên hàng" at bounding box center [361, 275] width 20 height 8
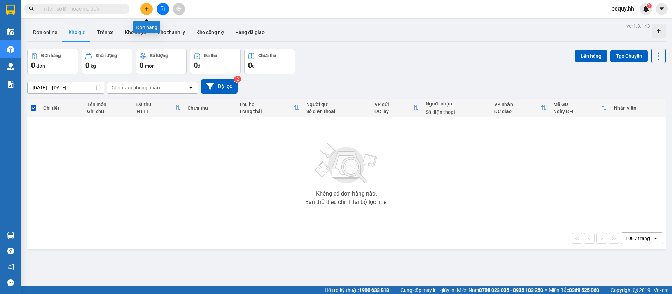
click at [147, 10] on icon "plus" at bounding box center [146, 8] width 5 height 5
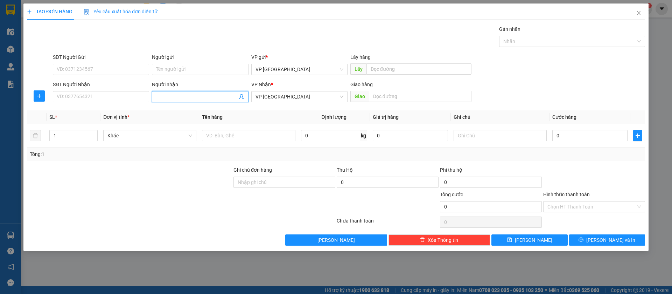
click at [167, 91] on span at bounding box center [200, 96] width 96 height 11
click at [165, 95] on input "Người nhận" at bounding box center [196, 97] width 81 height 8
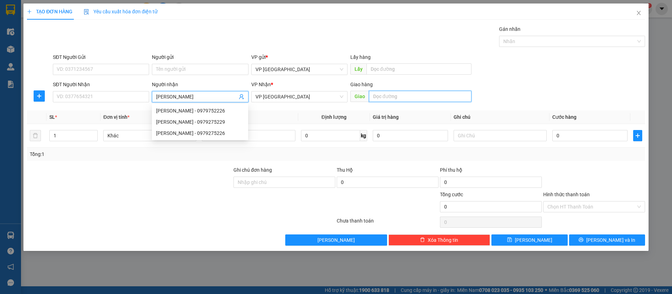
click at [388, 96] on input "text" at bounding box center [420, 96] width 103 height 11
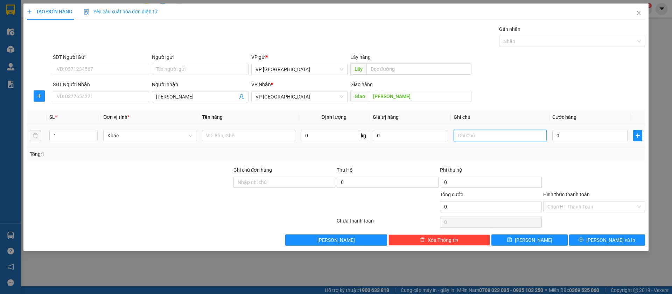
click at [469, 137] on input "text" at bounding box center [500, 135] width 93 height 11
click at [561, 131] on input "0" at bounding box center [589, 135] width 75 height 11
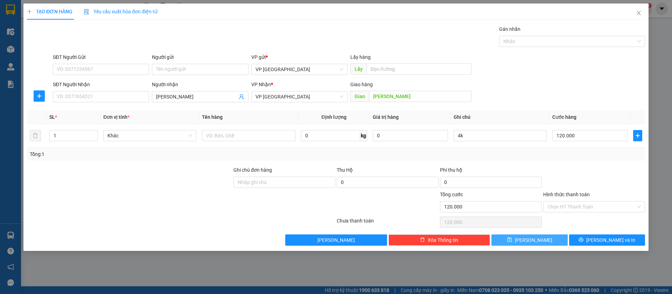
click at [555, 241] on button "[PERSON_NAME]" at bounding box center [529, 239] width 76 height 11
click at [635, 12] on span "Close" at bounding box center [639, 14] width 20 height 20
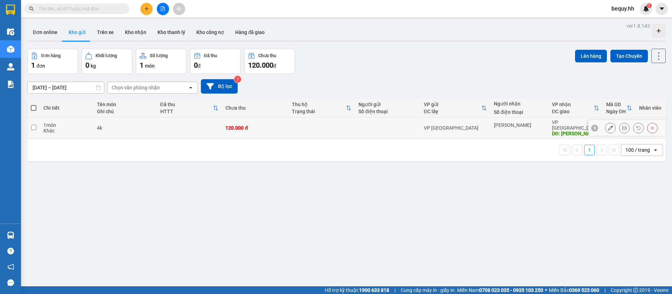
click at [33, 125] on input "checkbox" at bounding box center [33, 127] width 5 height 5
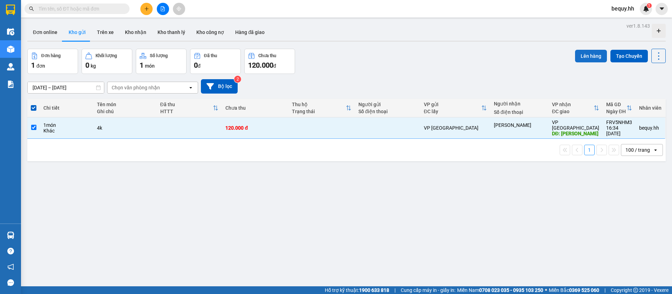
click at [584, 52] on button "Lên hàng" at bounding box center [591, 56] width 32 height 13
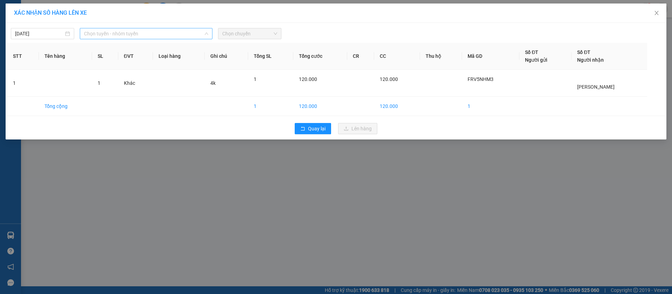
click at [134, 33] on span "Chọn tuyến - nhóm tuyến" at bounding box center [146, 33] width 124 height 11
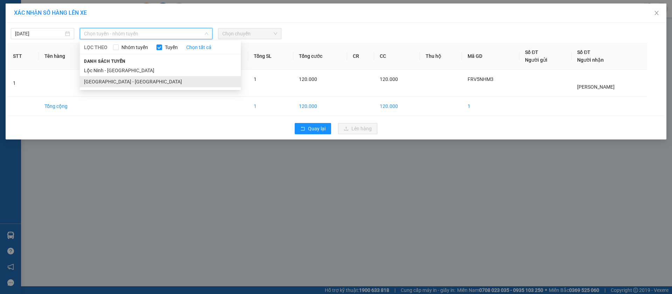
click at [124, 82] on li "[GEOGRAPHIC_DATA] - [GEOGRAPHIC_DATA]" at bounding box center [160, 81] width 161 height 11
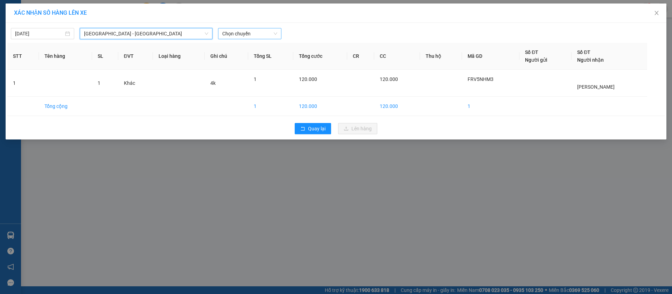
click at [263, 32] on span "Chọn chuyến" at bounding box center [249, 33] width 55 height 11
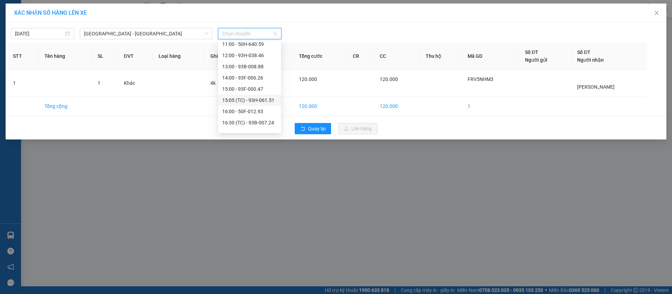
scroll to position [134, 0]
click at [253, 54] on div "16:00 - 50F-012.93" at bounding box center [249, 58] width 63 height 11
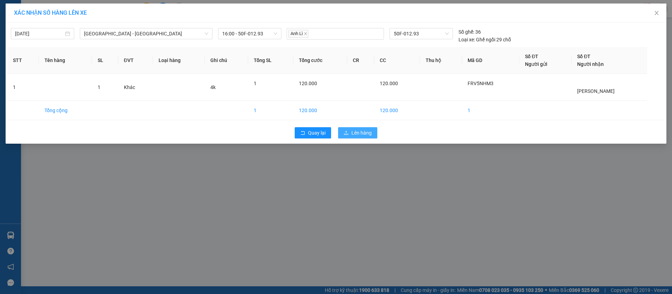
click at [353, 132] on span "Lên hàng" at bounding box center [361, 133] width 20 height 8
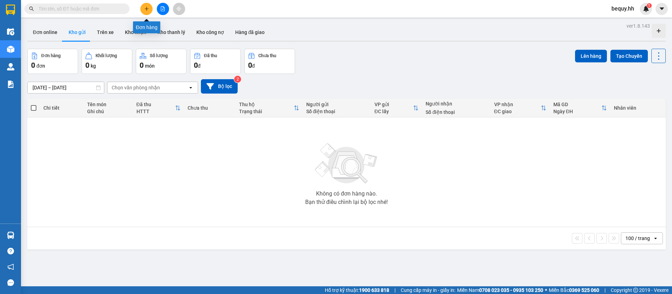
click at [141, 12] on button at bounding box center [146, 9] width 12 height 12
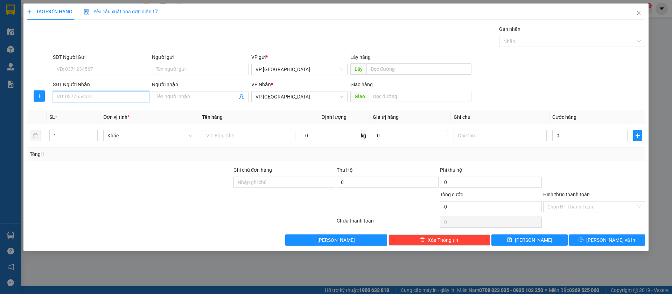
click at [128, 92] on input "SĐT Người Nhận" at bounding box center [101, 96] width 96 height 11
click at [118, 96] on input "SĐT Người Nhận" at bounding box center [101, 96] width 96 height 11
click at [637, 14] on icon "close" at bounding box center [639, 13] width 6 height 6
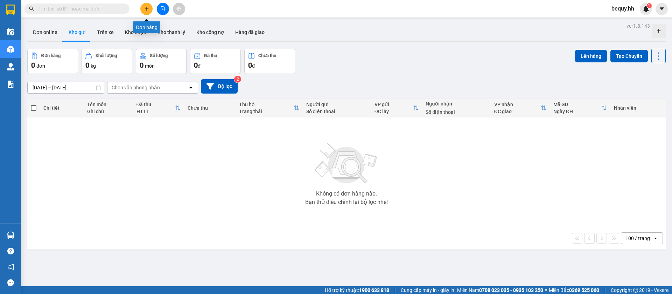
click at [146, 8] on icon "plus" at bounding box center [146, 8] width 5 height 5
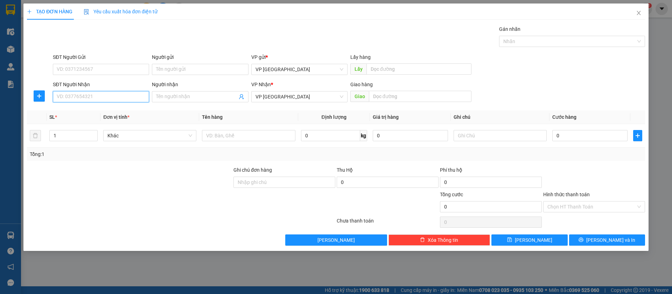
click at [127, 99] on input "SĐT Người Nhận" at bounding box center [101, 96] width 96 height 11
click at [119, 113] on div "0969770888" at bounding box center [101, 111] width 88 height 8
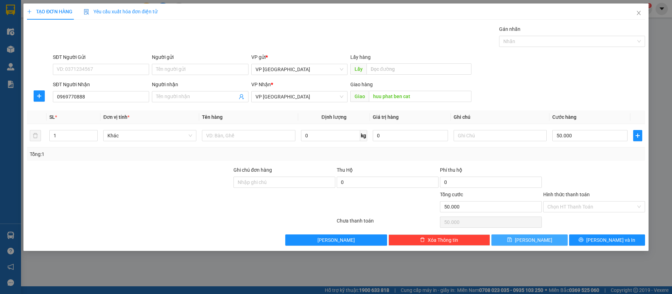
click at [548, 239] on button "[PERSON_NAME]" at bounding box center [529, 239] width 76 height 11
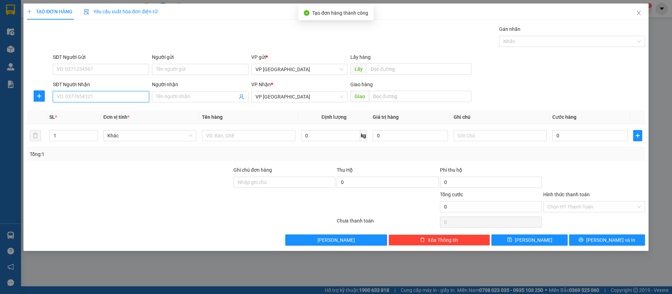
click at [121, 98] on input "SĐT Người Nhận" at bounding box center [101, 96] width 96 height 11
click at [71, 97] on input "SĐT Người Nhận" at bounding box center [101, 96] width 96 height 11
click at [127, 95] on input "SĐT Người Nhận" at bounding box center [101, 96] width 96 height 11
click at [641, 11] on icon "close" at bounding box center [639, 13] width 4 height 4
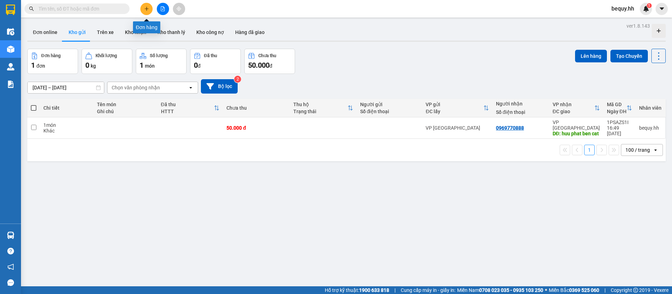
click at [148, 9] on icon "plus" at bounding box center [146, 8] width 5 height 5
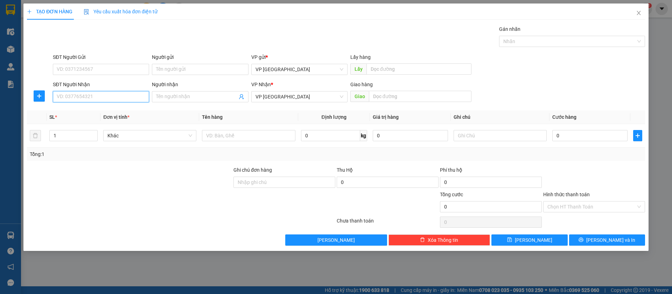
click at [106, 96] on input "SĐT Người Nhận" at bounding box center [101, 96] width 96 height 11
click at [112, 110] on div "0326266282 - Công Tâm" at bounding box center [101, 111] width 88 height 8
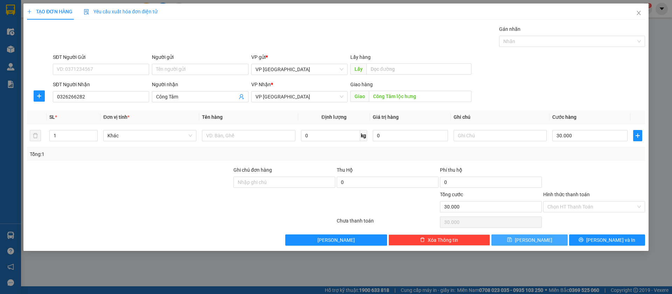
click at [543, 240] on button "[PERSON_NAME]" at bounding box center [529, 239] width 76 height 11
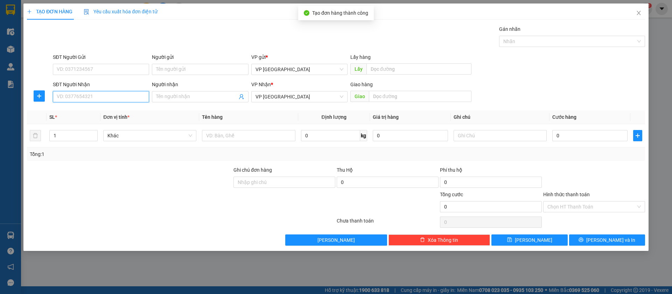
click at [138, 94] on input "SĐT Người Nhận" at bounding box center [101, 96] width 96 height 11
click at [119, 96] on input "0988345" at bounding box center [101, 96] width 96 height 11
click at [105, 107] on div "0988345127" at bounding box center [101, 111] width 88 height 8
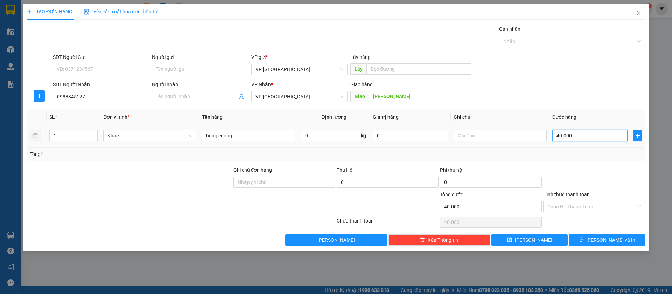
click at [560, 140] on input "40.000" at bounding box center [589, 135] width 75 height 11
click at [541, 238] on button "[PERSON_NAME]" at bounding box center [529, 239] width 76 height 11
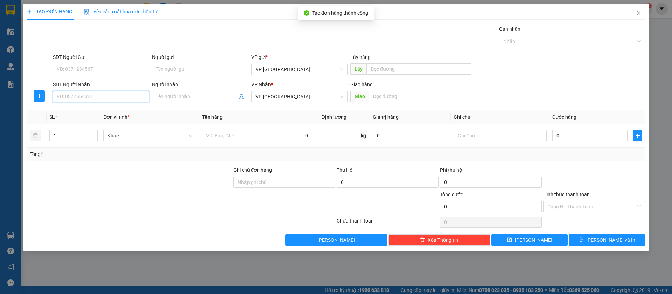
click at [123, 96] on input "SĐT Người Nhận" at bounding box center [101, 96] width 96 height 11
click at [117, 111] on div "0933971929" at bounding box center [101, 111] width 88 height 8
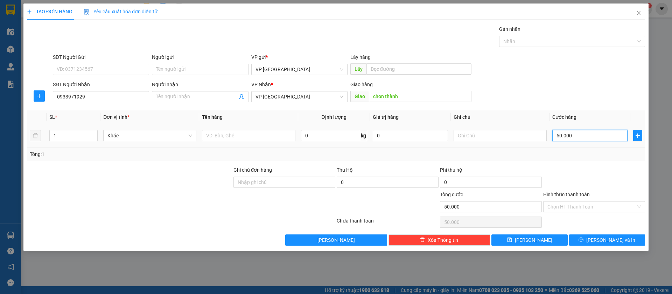
click at [566, 135] on input "50.000" at bounding box center [589, 135] width 75 height 11
click at [542, 237] on button "[PERSON_NAME]" at bounding box center [529, 239] width 76 height 11
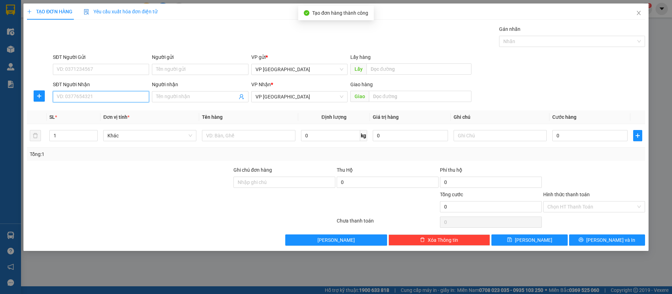
click at [139, 95] on input "SĐT Người Nhận" at bounding box center [101, 96] width 96 height 11
click at [139, 95] on input "0971744561" at bounding box center [101, 96] width 96 height 11
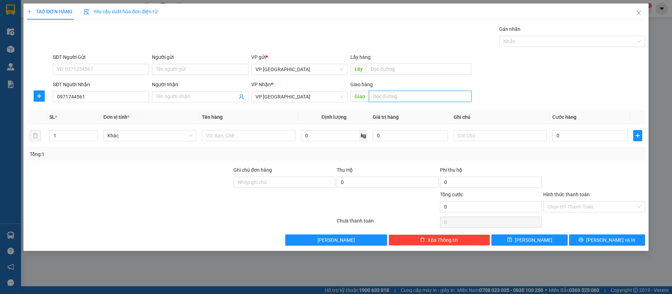
click at [380, 97] on input "text" at bounding box center [420, 96] width 103 height 11
click at [218, 93] on input "Người nhận" at bounding box center [196, 97] width 81 height 8
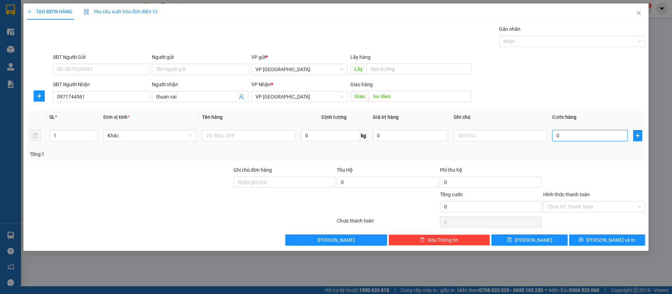
click at [595, 136] on input "0" at bounding box center [589, 135] width 75 height 11
click at [547, 240] on button "[PERSON_NAME]" at bounding box center [529, 239] width 76 height 11
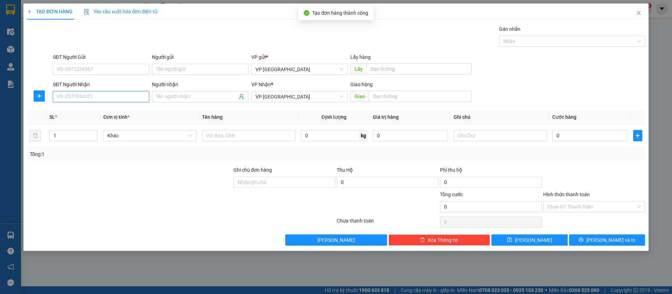
click at [131, 95] on input "SĐT Người Nhận" at bounding box center [101, 96] width 96 height 11
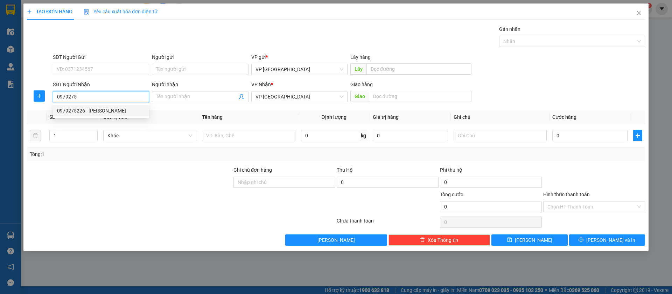
click at [125, 112] on div "0979275226 - [PERSON_NAME]" at bounding box center [101, 111] width 88 height 8
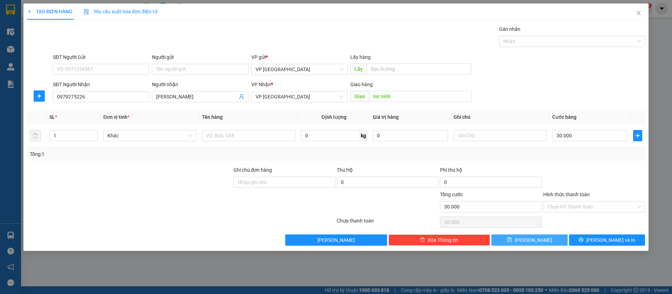
click at [553, 238] on button "[PERSON_NAME]" at bounding box center [529, 239] width 76 height 11
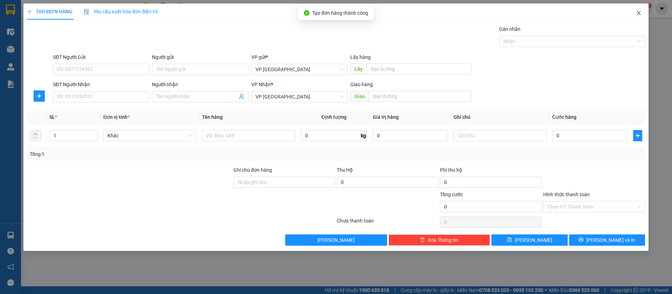
click at [638, 9] on span "Close" at bounding box center [639, 14] width 20 height 20
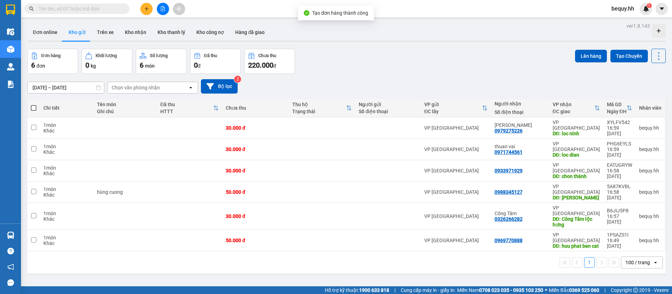
click at [36, 108] on span at bounding box center [34, 108] width 6 height 6
click at [34, 104] on input "checkbox" at bounding box center [34, 104] width 0 height 0
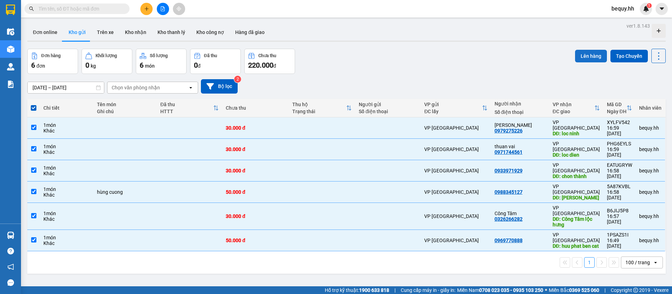
click at [580, 58] on button "Lên hàng" at bounding box center [591, 56] width 32 height 13
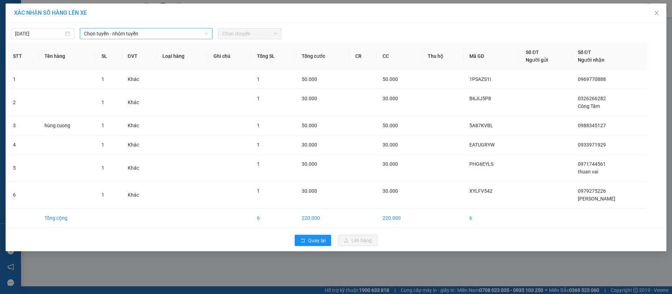
click at [174, 32] on span "Chọn tuyến - nhóm tuyến" at bounding box center [146, 33] width 124 height 11
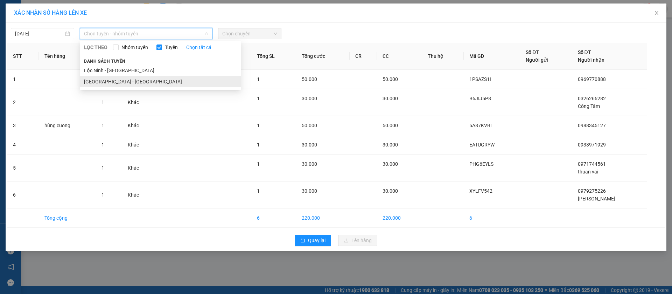
click at [121, 82] on li "[GEOGRAPHIC_DATA] - [GEOGRAPHIC_DATA]" at bounding box center [160, 81] width 161 height 11
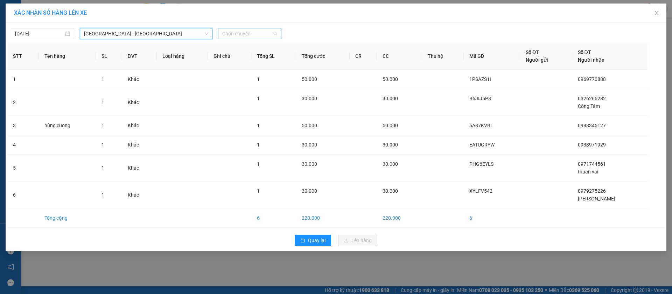
click at [236, 32] on span "Chọn chuyến" at bounding box center [249, 33] width 55 height 11
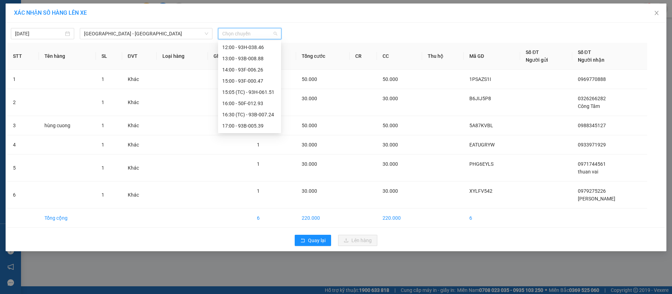
scroll to position [105, 0]
click at [249, 119] on div "18:00 - 93H-044.95" at bounding box center [249, 122] width 55 height 8
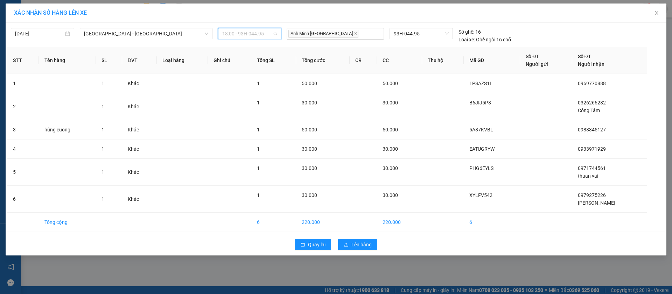
click at [253, 33] on span "18:00 - 93H-044.95" at bounding box center [249, 33] width 55 height 11
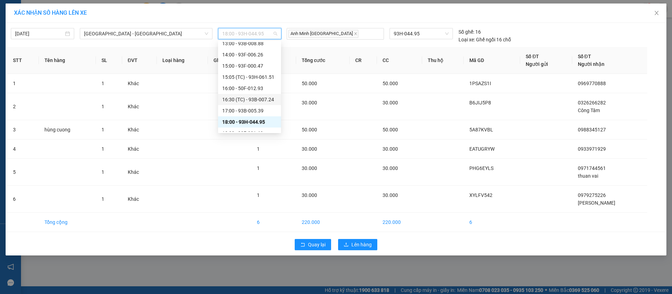
click at [248, 101] on div "16:30 (TC) - 93B-007.24" at bounding box center [249, 100] width 55 height 8
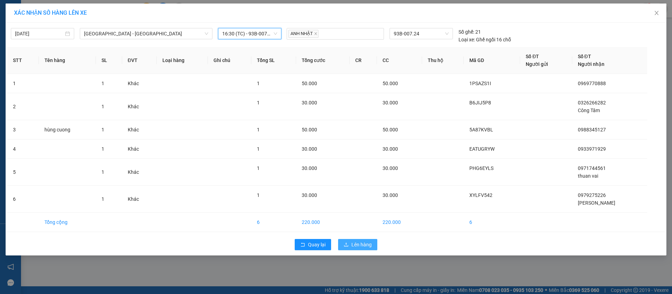
click at [357, 244] on span "Lên hàng" at bounding box center [361, 244] width 20 height 8
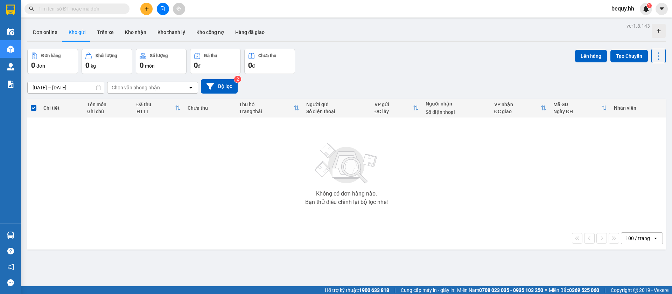
click at [145, 6] on button at bounding box center [146, 9] width 12 height 12
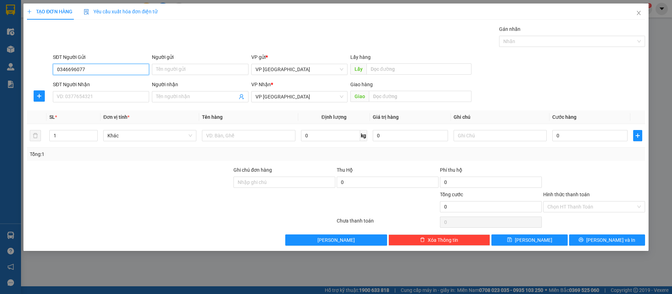
click at [130, 69] on input "0346696077" at bounding box center [101, 69] width 96 height 11
click at [93, 98] on input "SĐT Người Nhận" at bounding box center [101, 96] width 96 height 11
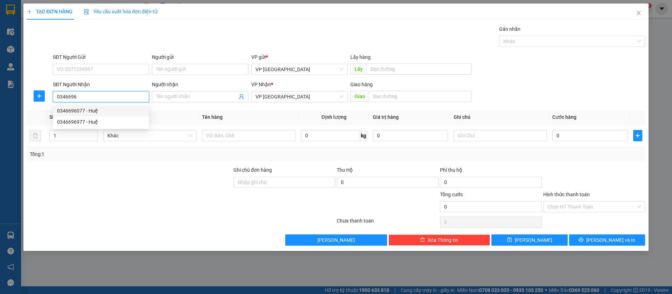
click at [98, 112] on div "0346696077 - Huệ" at bounding box center [101, 111] width 88 height 8
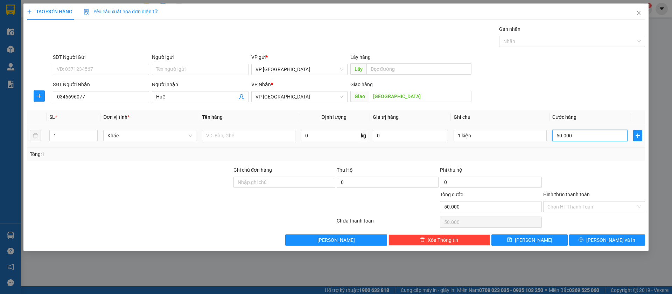
click at [574, 138] on input "50.000" at bounding box center [589, 135] width 75 height 11
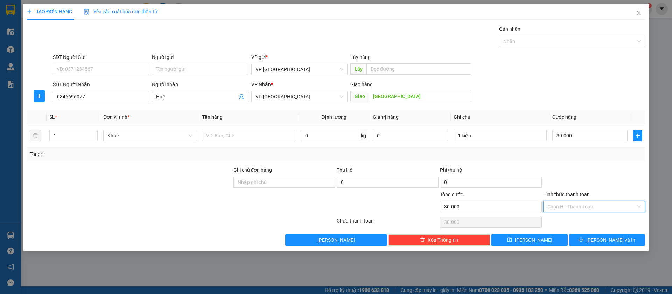
click at [595, 207] on input "Hình thức thanh toán" at bounding box center [591, 206] width 89 height 11
click at [569, 221] on div "Tại văn phòng" at bounding box center [593, 221] width 93 height 8
click at [542, 238] on button "[PERSON_NAME]" at bounding box center [529, 239] width 76 height 11
click at [641, 13] on icon "close" at bounding box center [639, 13] width 6 height 6
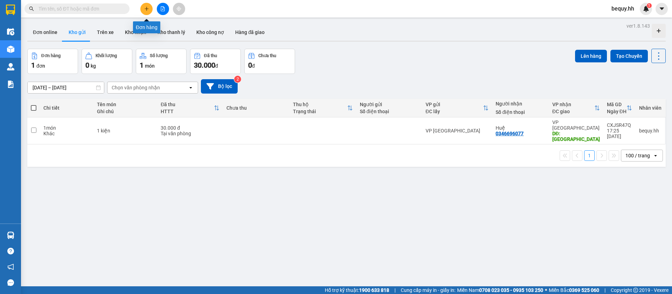
click at [149, 5] on button at bounding box center [146, 9] width 12 height 12
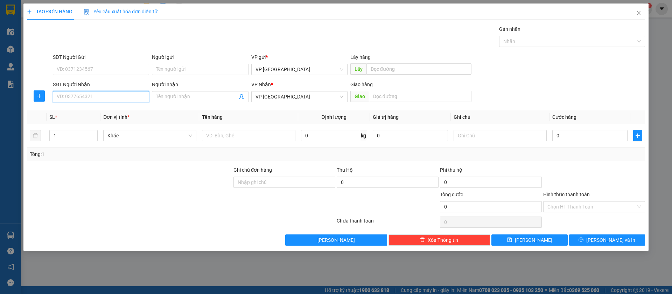
click at [101, 93] on input "SĐT Người Nhận" at bounding box center [101, 96] width 96 height 11
click at [126, 107] on div "0326598791 - [GEOGRAPHIC_DATA]" at bounding box center [101, 111] width 88 height 8
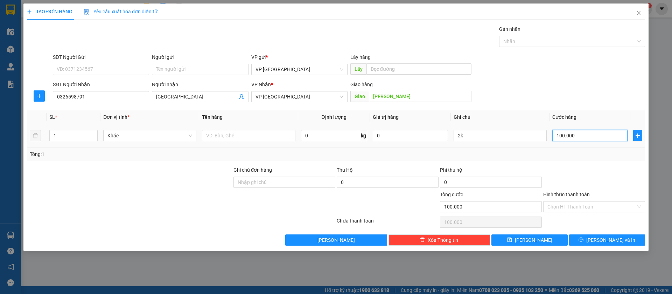
click at [574, 136] on input "100.000" at bounding box center [589, 135] width 75 height 11
click at [566, 134] on input "100.000" at bounding box center [589, 135] width 75 height 11
click at [567, 134] on input "100.000" at bounding box center [589, 135] width 75 height 11
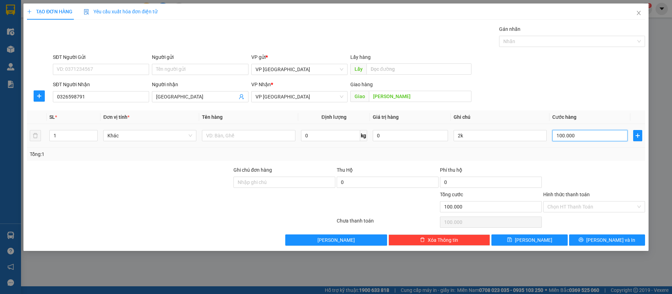
click at [567, 134] on input "100.000" at bounding box center [589, 135] width 75 height 11
click at [559, 137] on input "100.000" at bounding box center [589, 135] width 75 height 11
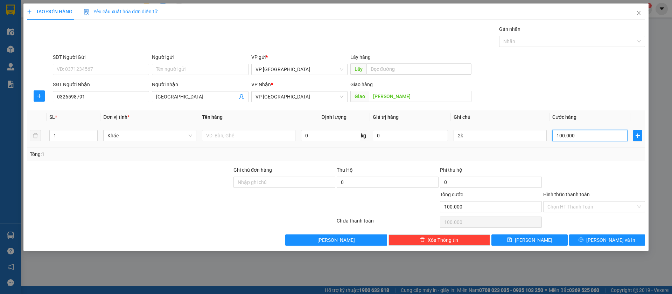
click at [571, 131] on input "100.000" at bounding box center [589, 135] width 75 height 11
click at [570, 131] on input "100.000" at bounding box center [589, 135] width 75 height 11
click at [564, 136] on input "100.000" at bounding box center [589, 135] width 75 height 11
click at [530, 136] on input "2k" at bounding box center [500, 135] width 93 height 11
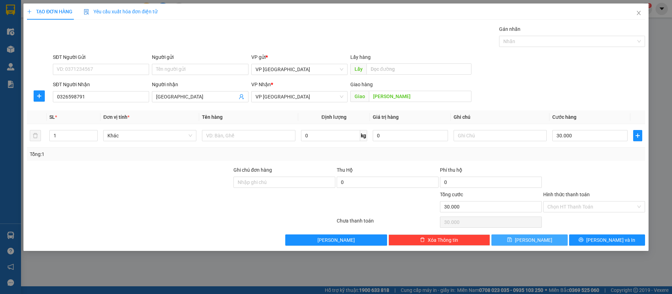
click at [543, 239] on button "[PERSON_NAME]" at bounding box center [529, 239] width 76 height 11
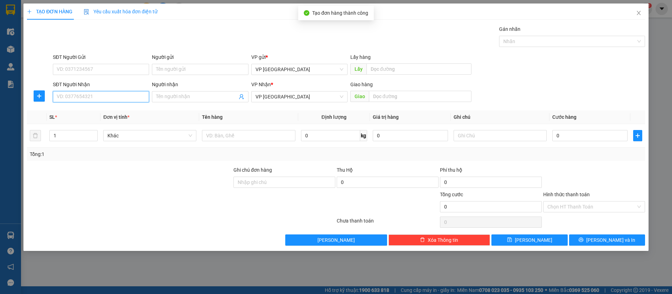
click at [131, 93] on input "SĐT Người Nhận" at bounding box center [101, 96] width 96 height 11
click at [93, 92] on input "0968200" at bounding box center [101, 96] width 96 height 11
click at [98, 95] on input "0968200" at bounding box center [101, 96] width 96 height 11
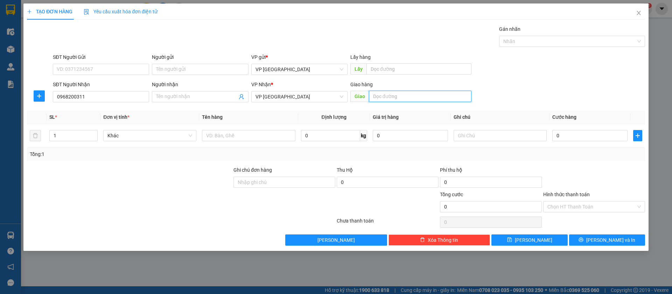
click at [425, 97] on input "text" at bounding box center [420, 96] width 103 height 11
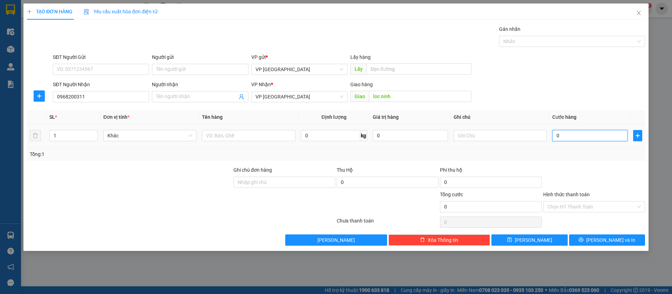
click at [581, 135] on input "0" at bounding box center [589, 135] width 75 height 11
click at [599, 205] on input "Hình thức thanh toán" at bounding box center [591, 206] width 89 height 11
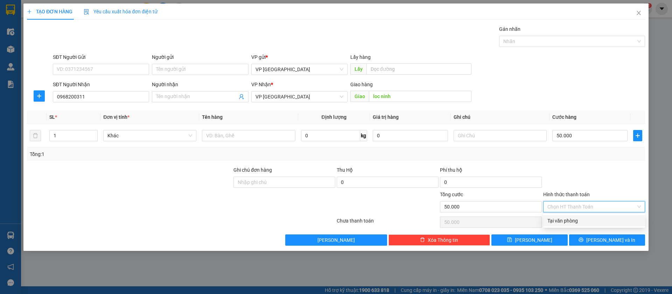
click at [582, 221] on div "Tại văn phòng" at bounding box center [593, 221] width 93 height 8
click at [555, 242] on button "[PERSON_NAME]" at bounding box center [529, 239] width 76 height 11
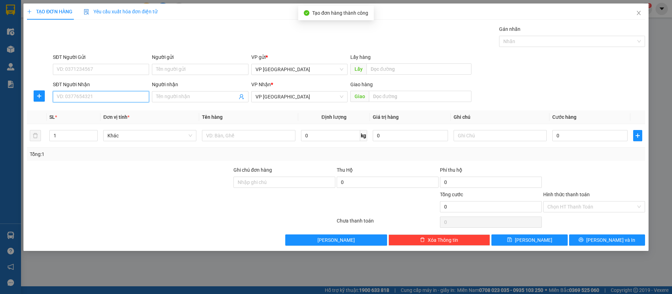
click at [97, 96] on input "SĐT Người Nhận" at bounding box center [101, 96] width 96 height 11
click at [97, 96] on input "097537159" at bounding box center [101, 96] width 96 height 11
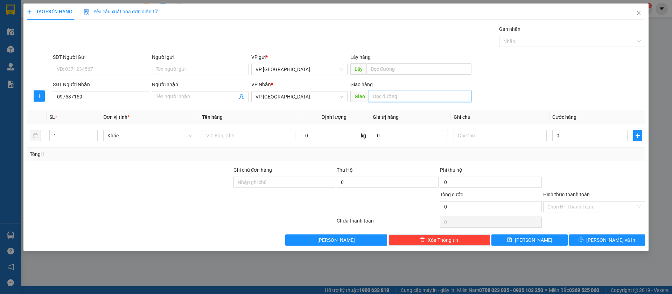
click at [390, 96] on input "text" at bounding box center [420, 96] width 103 height 11
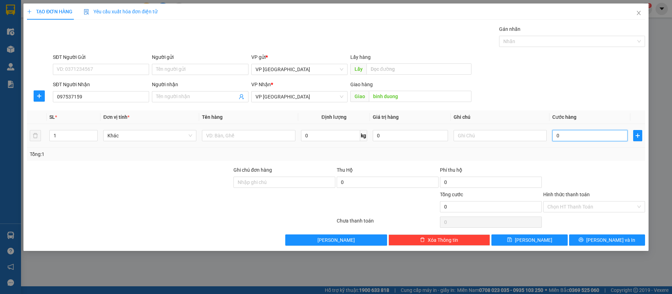
click at [556, 135] on input "0" at bounding box center [589, 135] width 75 height 11
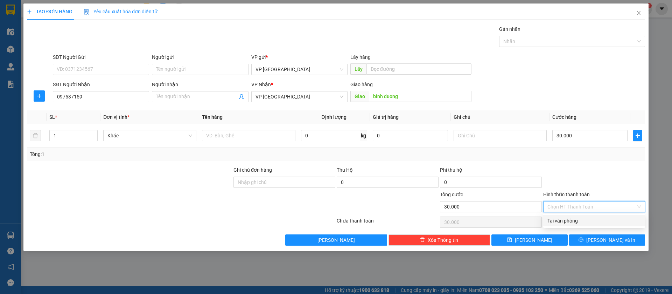
click at [626, 206] on input "Hình thức thanh toán" at bounding box center [591, 206] width 89 height 11
click at [559, 221] on div "Tại văn phòng" at bounding box center [593, 221] width 93 height 8
click at [554, 237] on button "[PERSON_NAME]" at bounding box center [529, 239] width 76 height 11
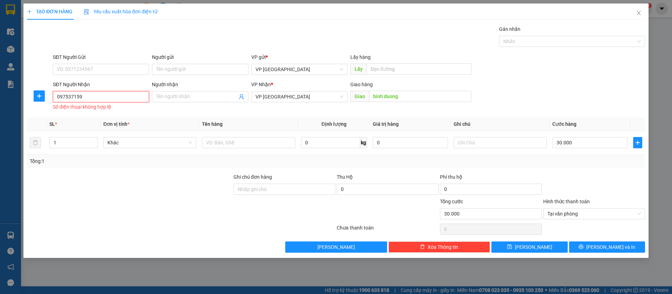
click at [126, 96] on input "097537159" at bounding box center [101, 96] width 96 height 11
click at [88, 93] on input "097537159" at bounding box center [101, 96] width 96 height 11
click at [91, 94] on input "097537159" at bounding box center [101, 96] width 96 height 11
